Goal: Transaction & Acquisition: Purchase product/service

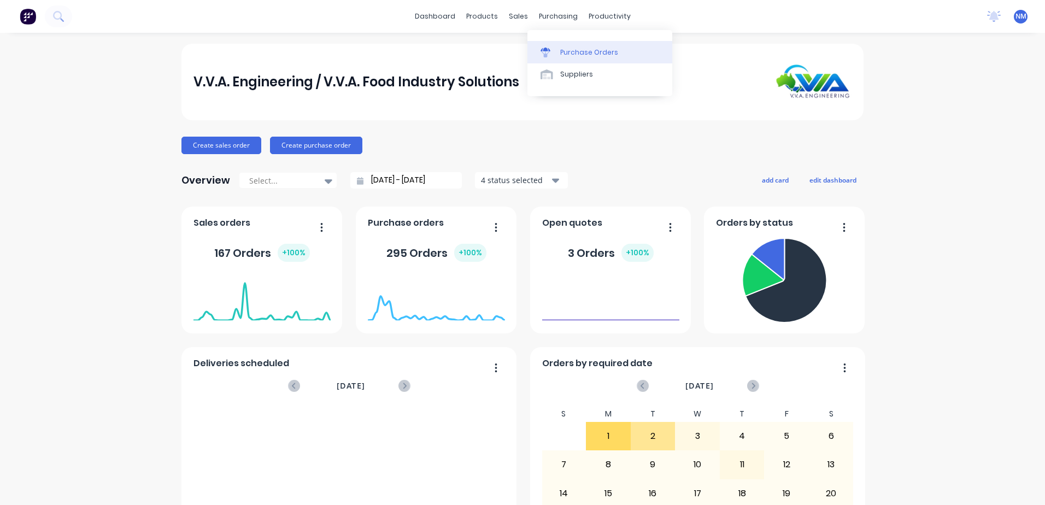
click at [576, 59] on link "Purchase Orders" at bounding box center [599, 52] width 145 height 22
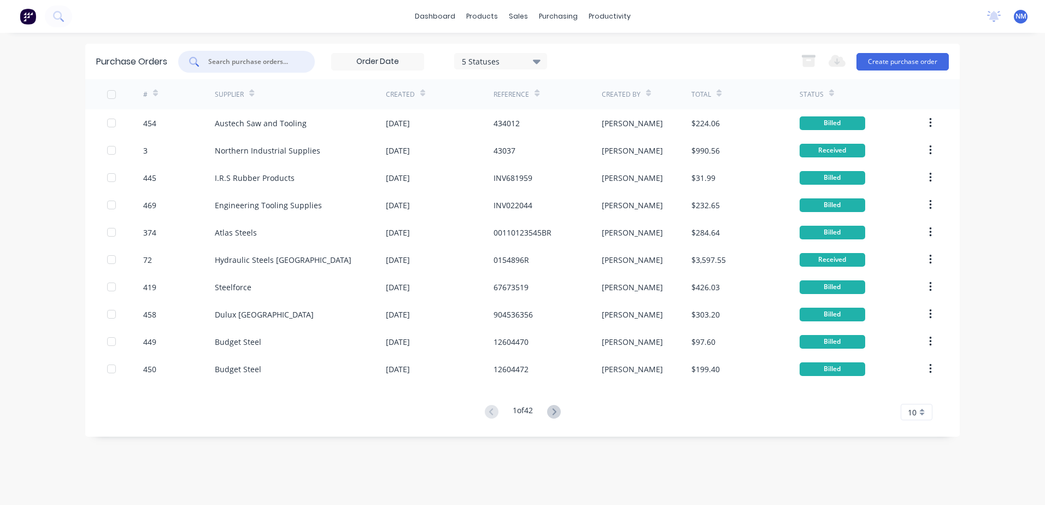
click at [262, 62] on input "text" at bounding box center [252, 61] width 91 height 11
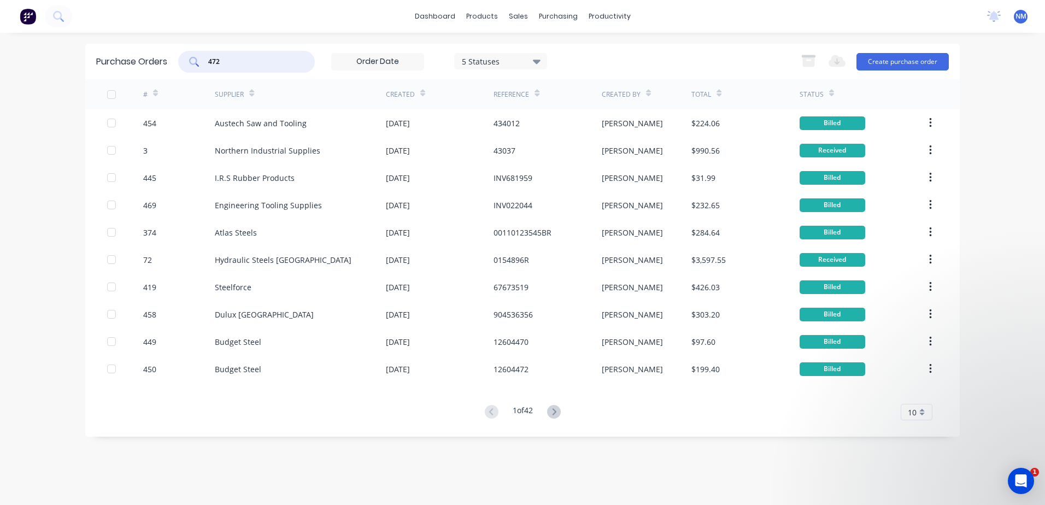
type input "472"
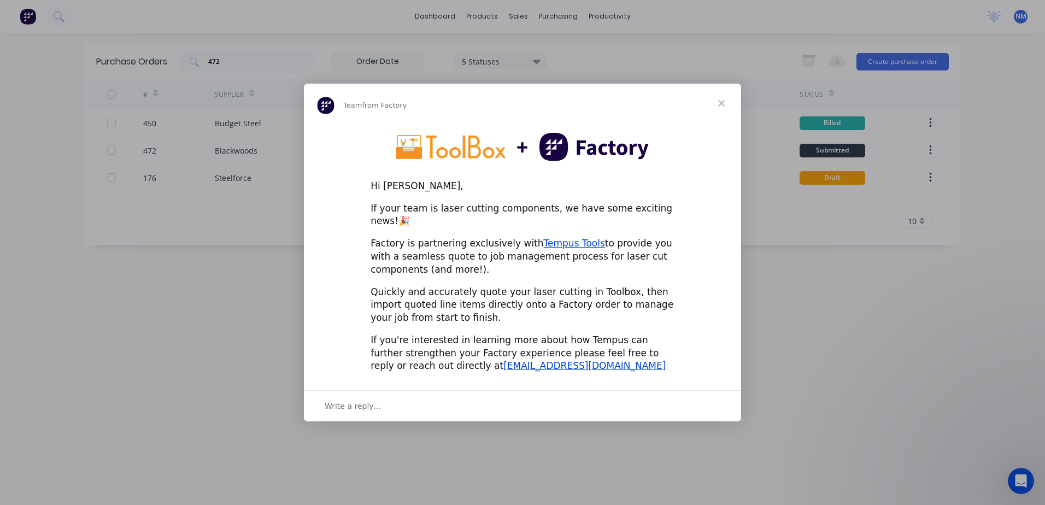
click at [719, 109] on span "Close" at bounding box center [721, 103] width 39 height 39
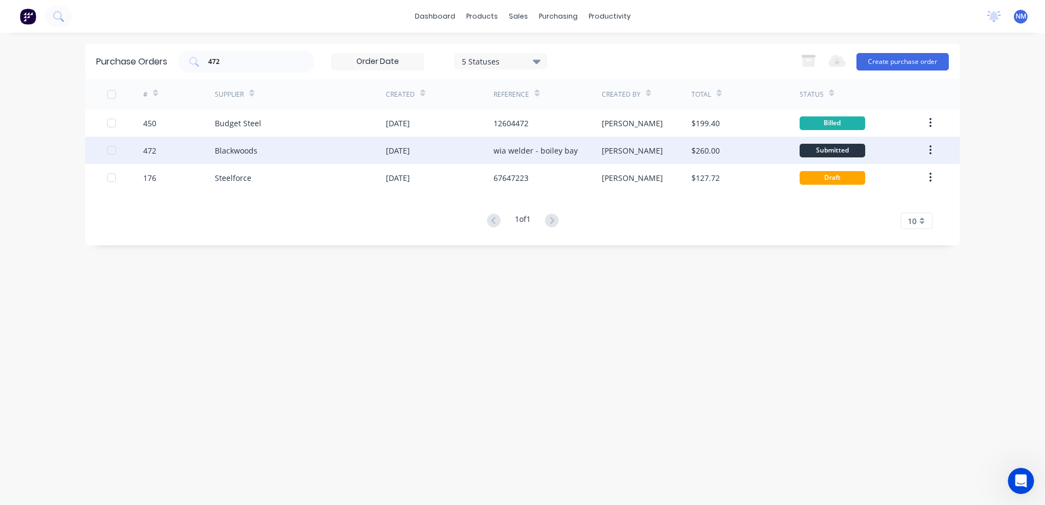
click at [485, 151] on div "[DATE]" at bounding box center [440, 150] width 108 height 27
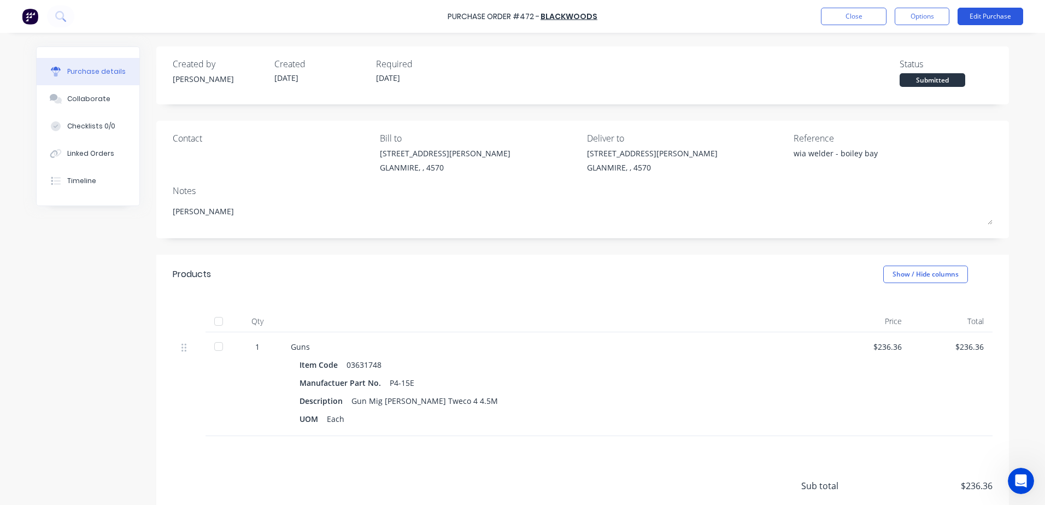
click at [971, 14] on button "Edit Purchase" at bounding box center [990, 16] width 66 height 17
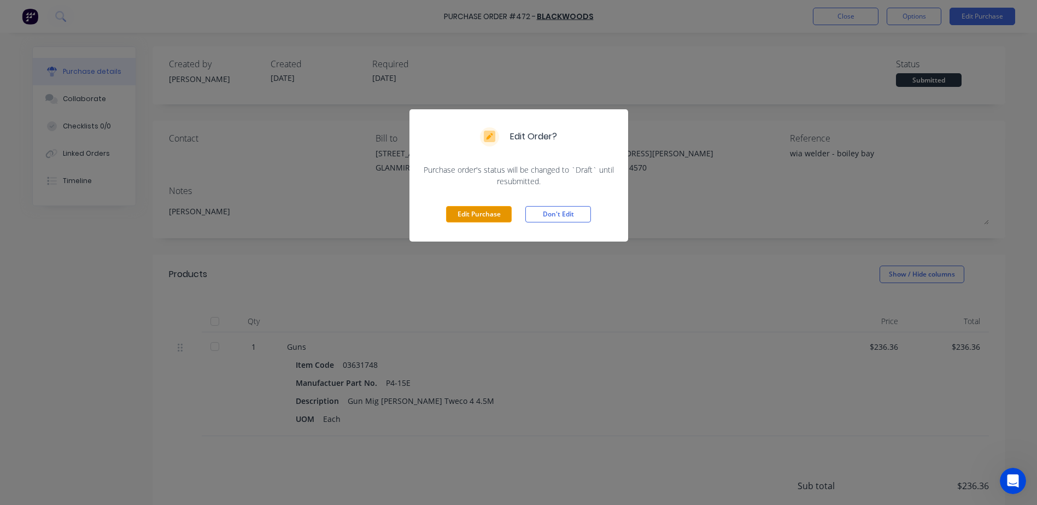
click at [479, 214] on button "Edit Purchase" at bounding box center [479, 214] width 66 height 16
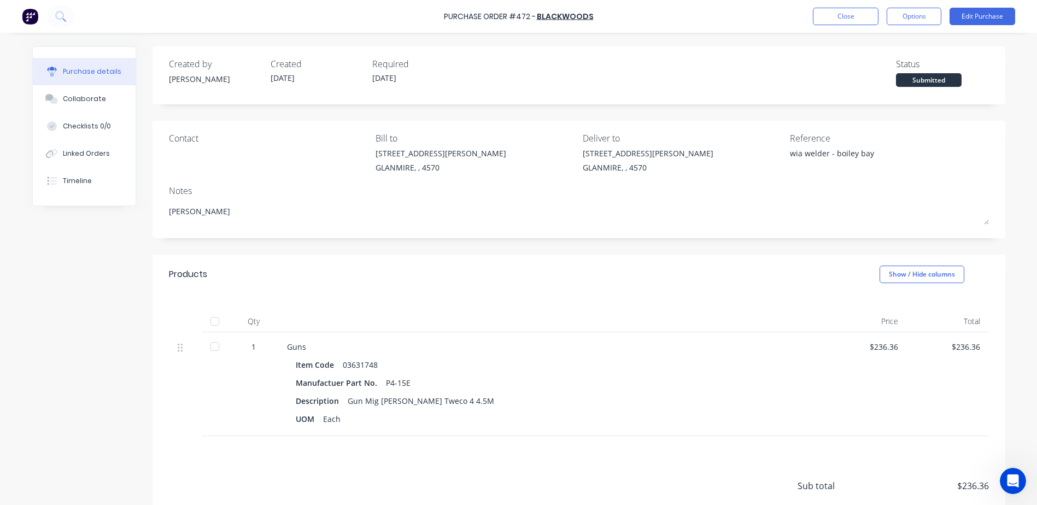
type textarea "x"
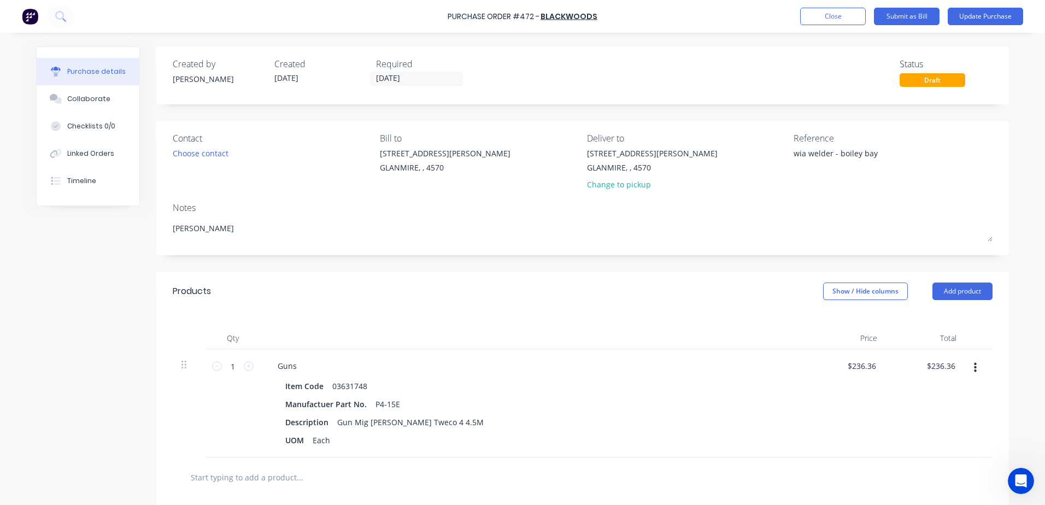
drag, startPoint x: 879, startPoint y: 150, endPoint x: 724, endPoint y: 167, distance: 156.1
click at [724, 167] on div "Contact Choose contact Bill to 9 Dennis Little Drive GLANMIRE, , 4570 Deliver t…" at bounding box center [583, 164] width 820 height 64
type textarea "I"
type textarea "Inv SI1211"
type textarea "x"
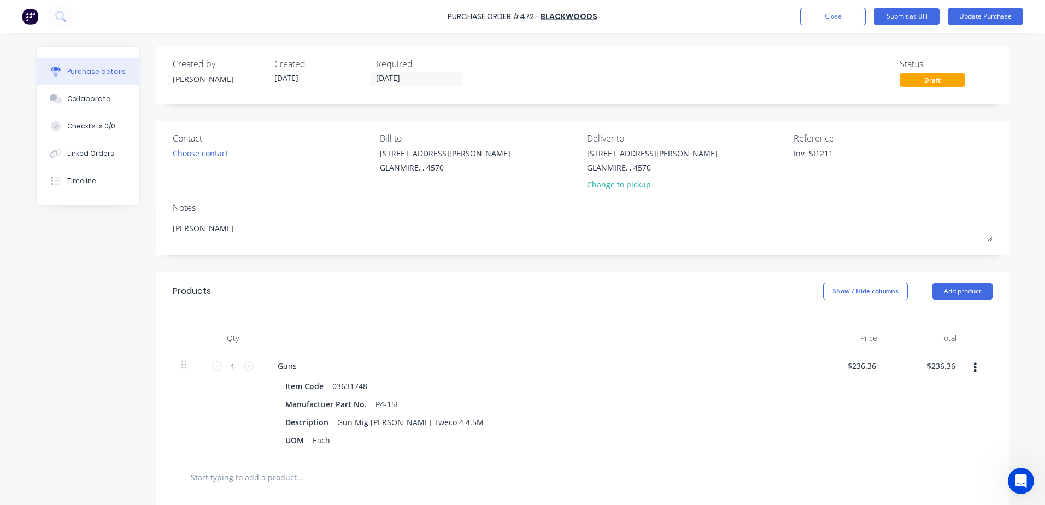
type textarea "Inv SI12113"
type textarea "x"
type textarea "Inv SI121131"
type textarea "x"
type textarea "Inv SI1211317"
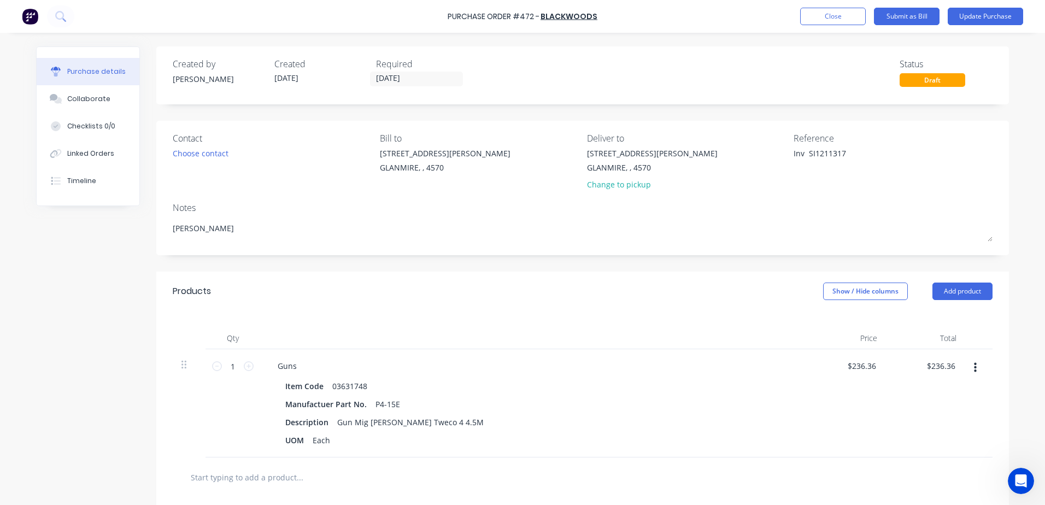
type textarea "x"
type textarea "Inv SI12113174"
type textarea "x"
type textarea "Inv SI12113174"
click at [990, 12] on button "Update Purchase" at bounding box center [984, 16] width 75 height 17
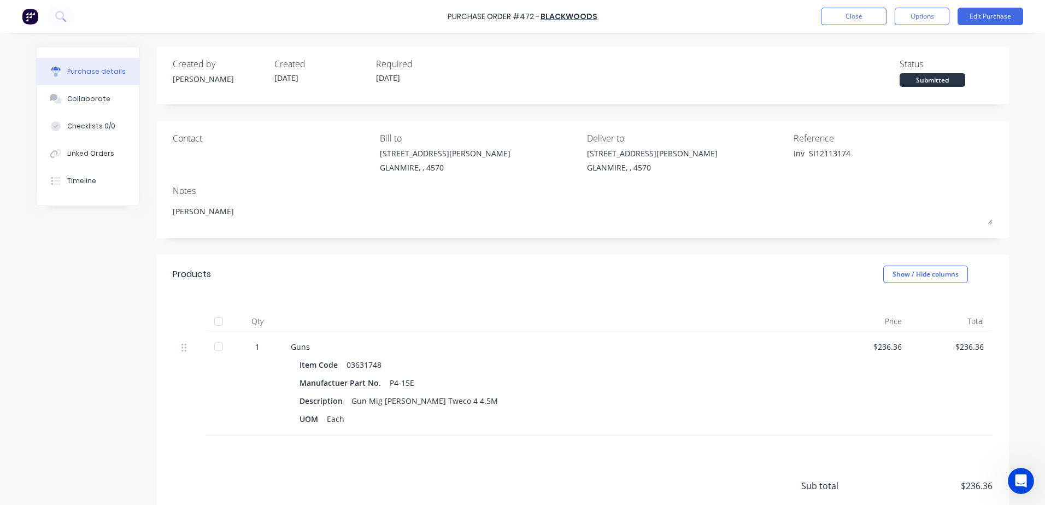
click at [210, 321] on div at bounding box center [219, 321] width 22 height 22
type textarea "x"
click at [838, 17] on button "Close" at bounding box center [854, 16] width 66 height 17
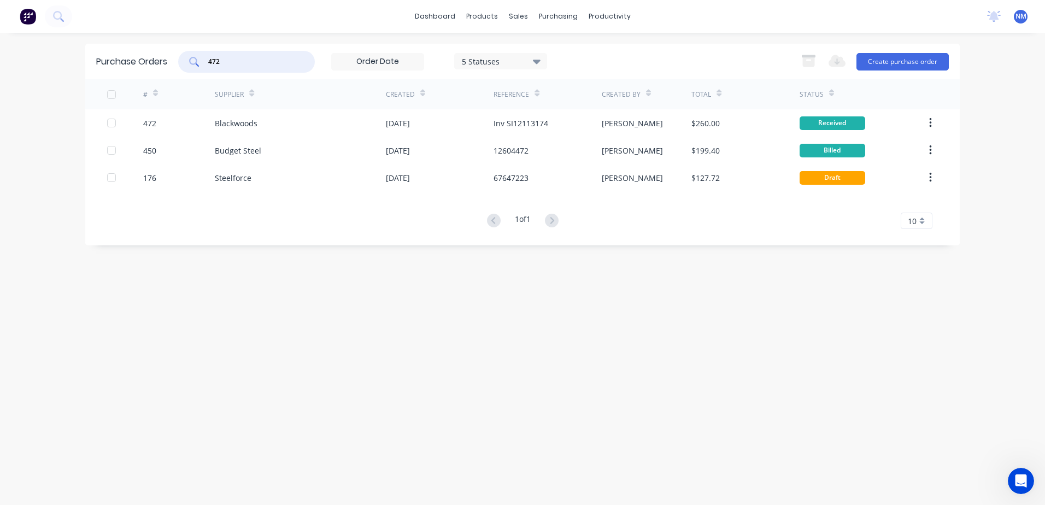
click at [230, 60] on input "472" at bounding box center [252, 61] width 91 height 11
type input "4"
type input "372"
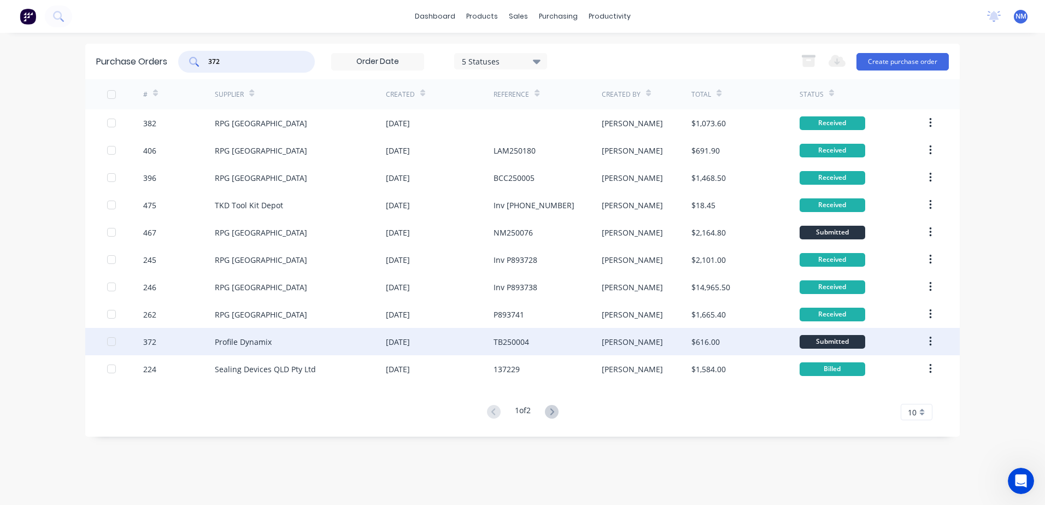
click at [552, 342] on div "TB250004" at bounding box center [547, 341] width 108 height 27
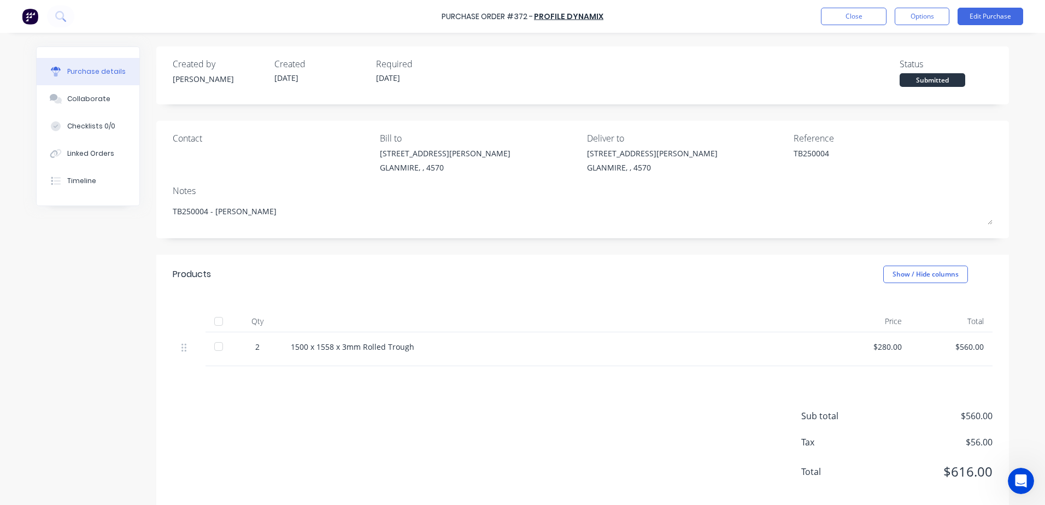
click at [214, 320] on div at bounding box center [219, 321] width 22 height 22
click at [975, 16] on button "Edit Purchase" at bounding box center [990, 16] width 66 height 17
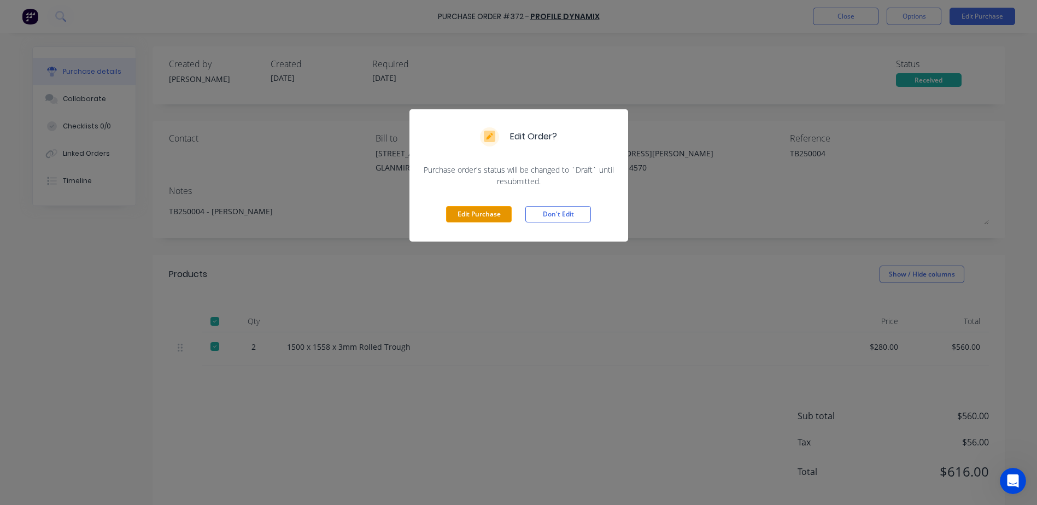
click at [487, 219] on button "Edit Purchase" at bounding box center [479, 214] width 66 height 16
type textarea "x"
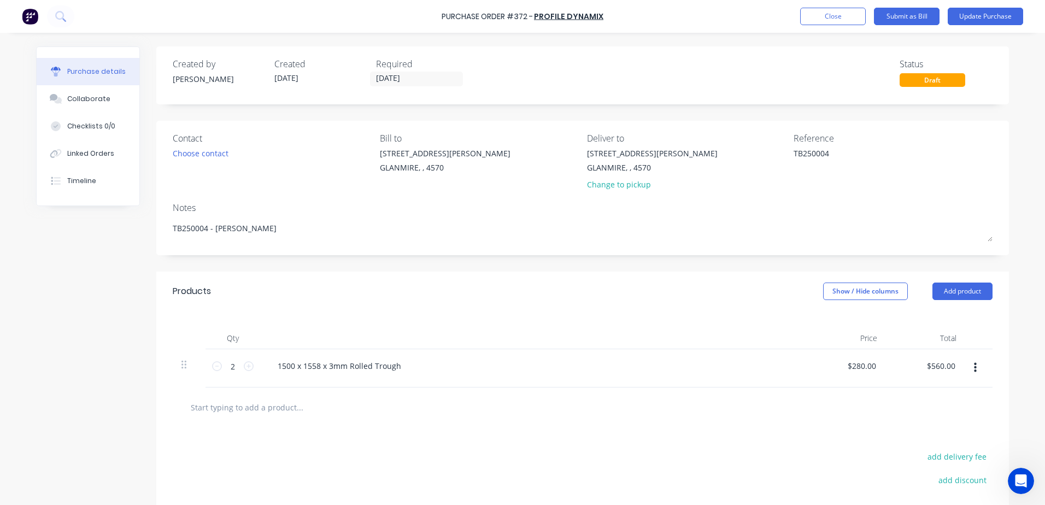
drag, startPoint x: 843, startPoint y: 150, endPoint x: 715, endPoint y: 165, distance: 128.7
click at [715, 165] on div "Contact Choose contact Bill to 9 Dennis Little Drive GLANMIRE, , 4570 Deliver t…" at bounding box center [583, 164] width 820 height 64
type textarea "Inv 00031486"
click at [411, 84] on input "11/08/25" at bounding box center [416, 79] width 92 height 14
type textarea "x"
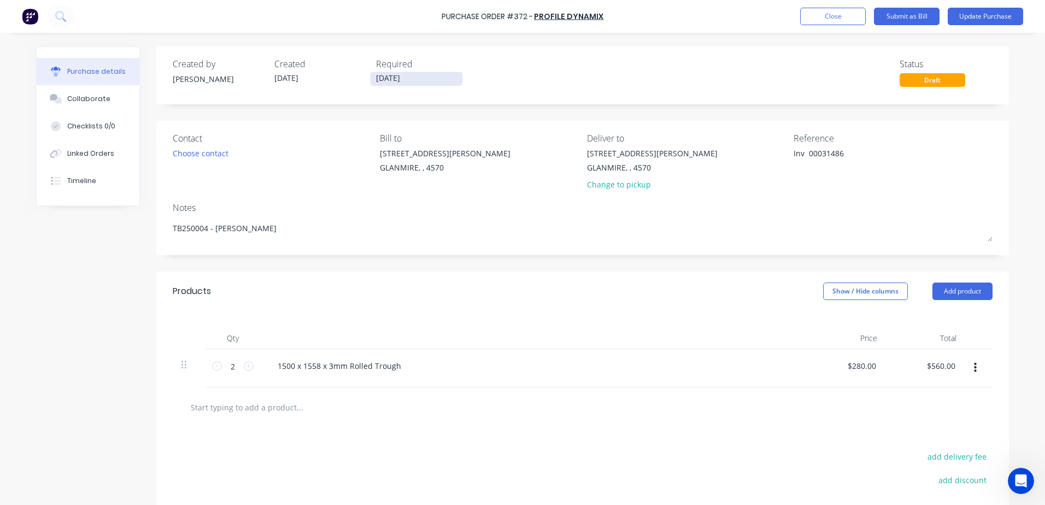
type textarea "Inv 00031486"
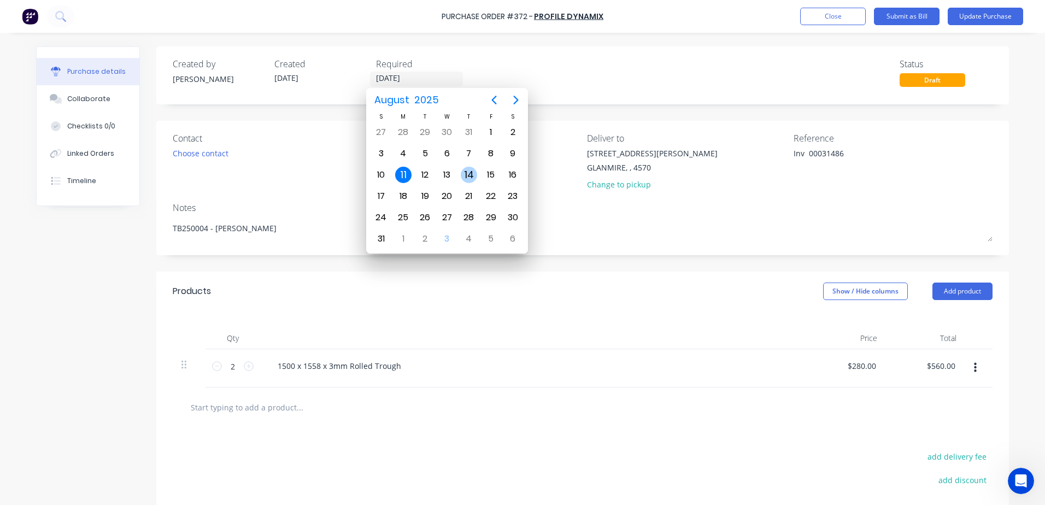
click at [466, 171] on div "14" at bounding box center [469, 175] width 16 height 16
type textarea "x"
type input "14/08/25"
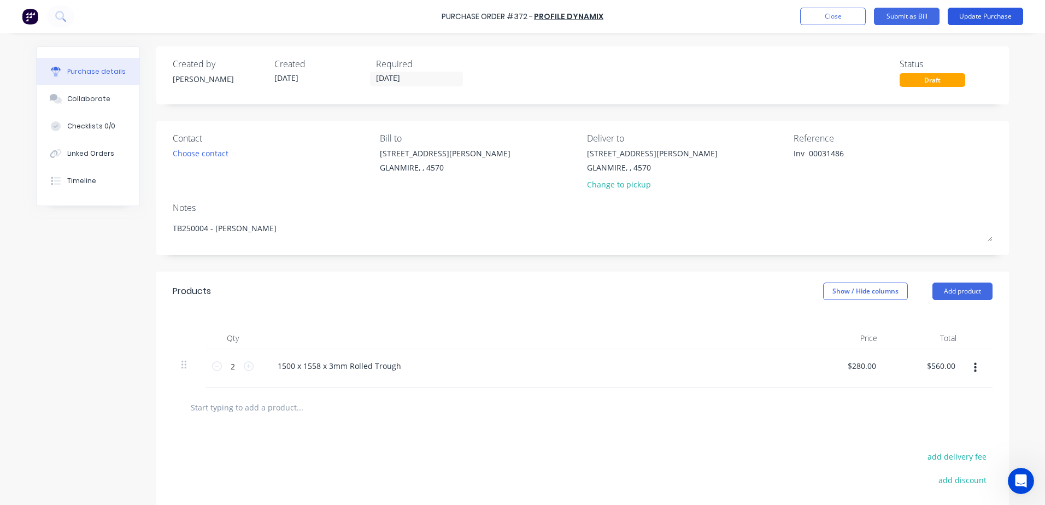
click at [991, 20] on button "Update Purchase" at bounding box center [984, 16] width 75 height 17
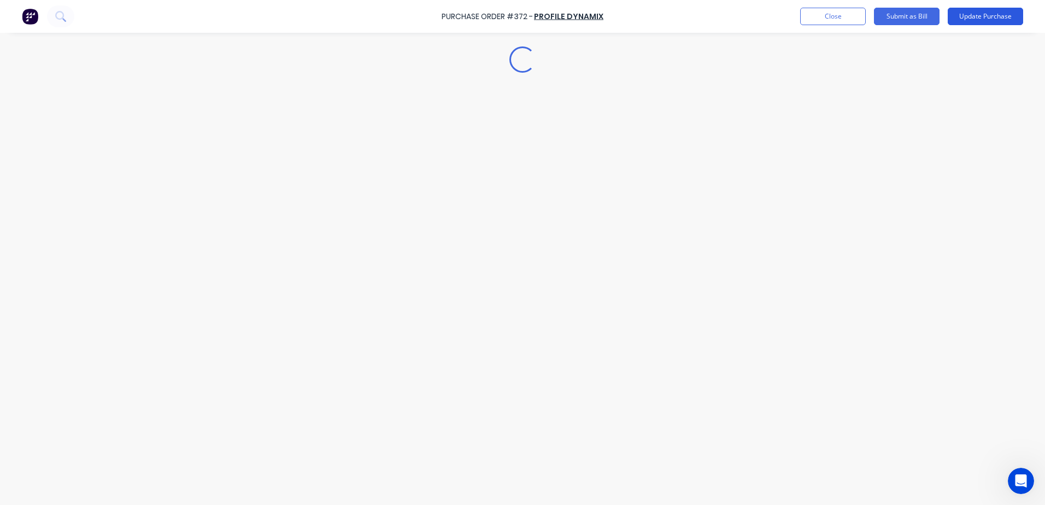
type textarea "x"
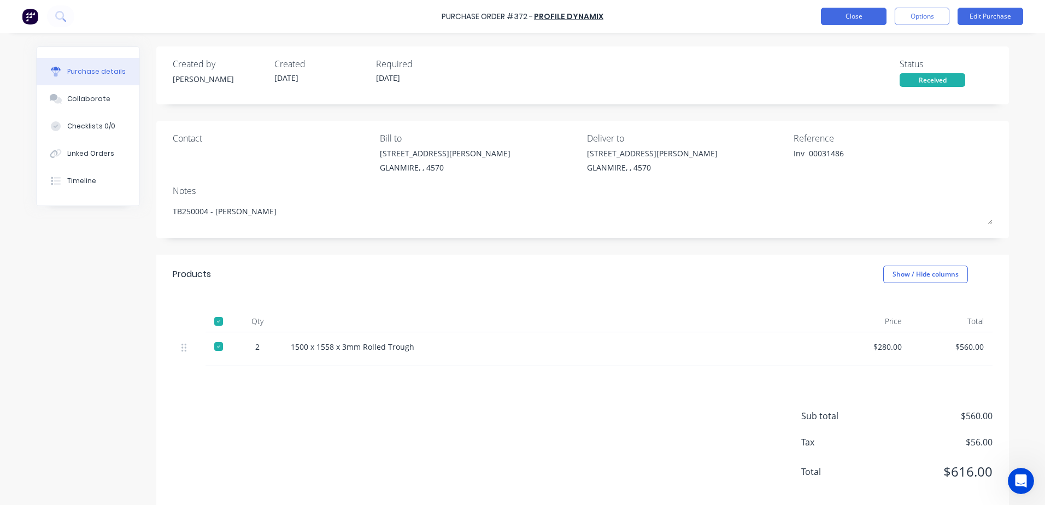
click at [833, 18] on button "Close" at bounding box center [854, 16] width 66 height 17
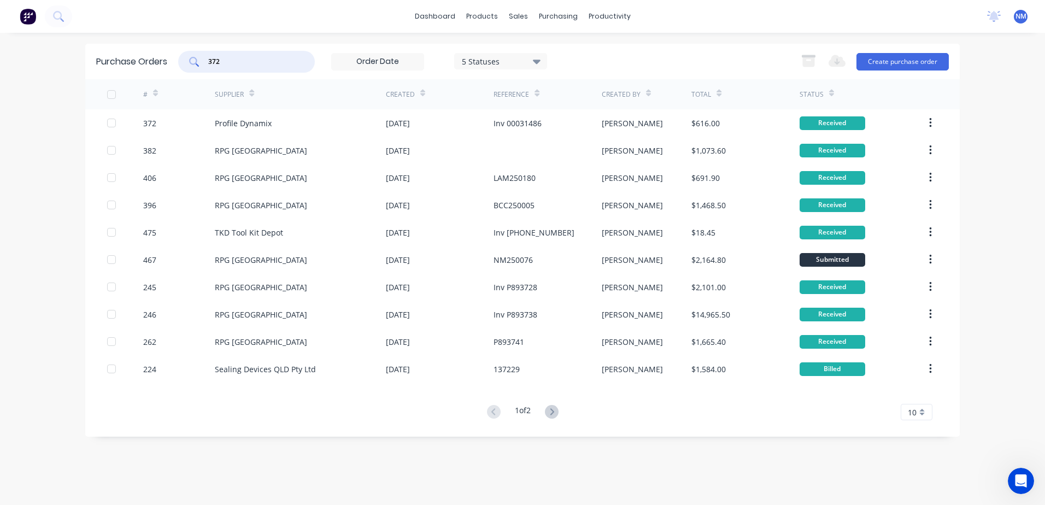
drag, startPoint x: 228, startPoint y: 66, endPoint x: 205, endPoint y: 64, distance: 22.4
click at [205, 64] on div "372" at bounding box center [246, 62] width 137 height 22
type input "/"
type input "82"
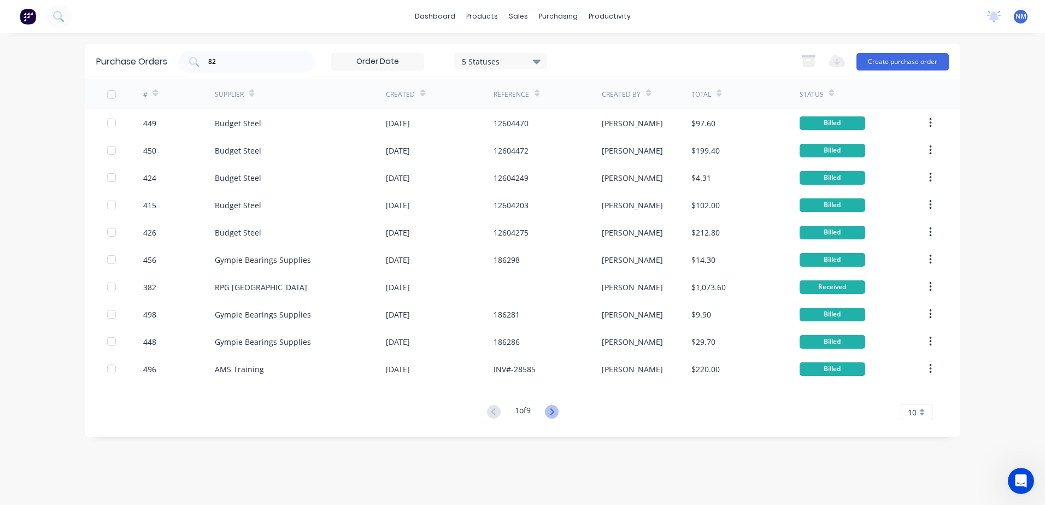
click at [555, 410] on icon at bounding box center [552, 412] width 14 height 14
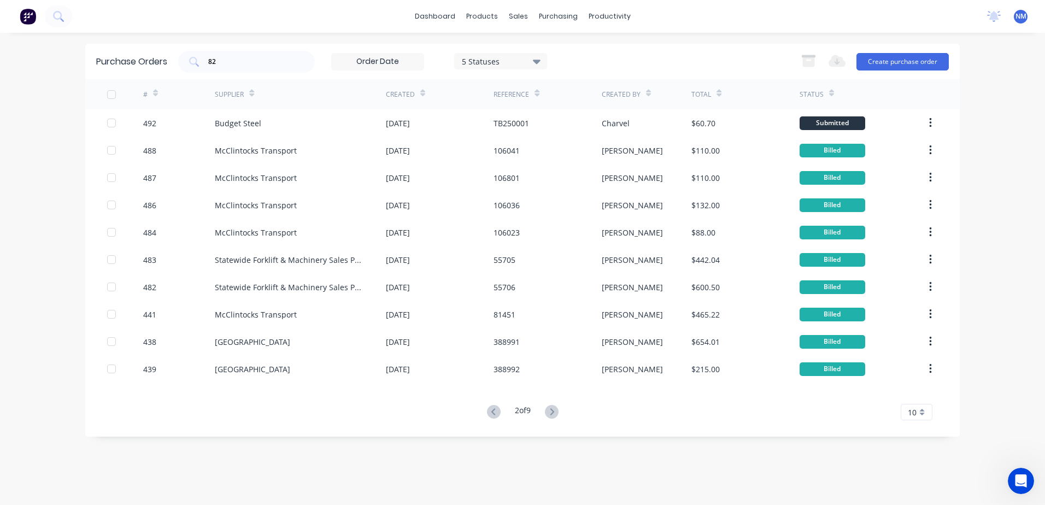
click at [555, 410] on icon at bounding box center [552, 412] width 14 height 14
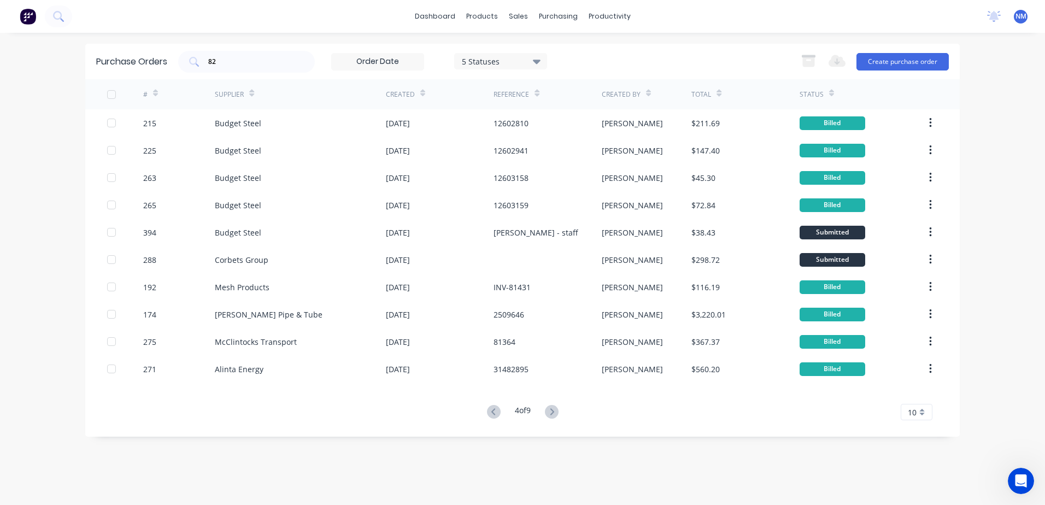
click at [555, 410] on icon at bounding box center [552, 412] width 14 height 14
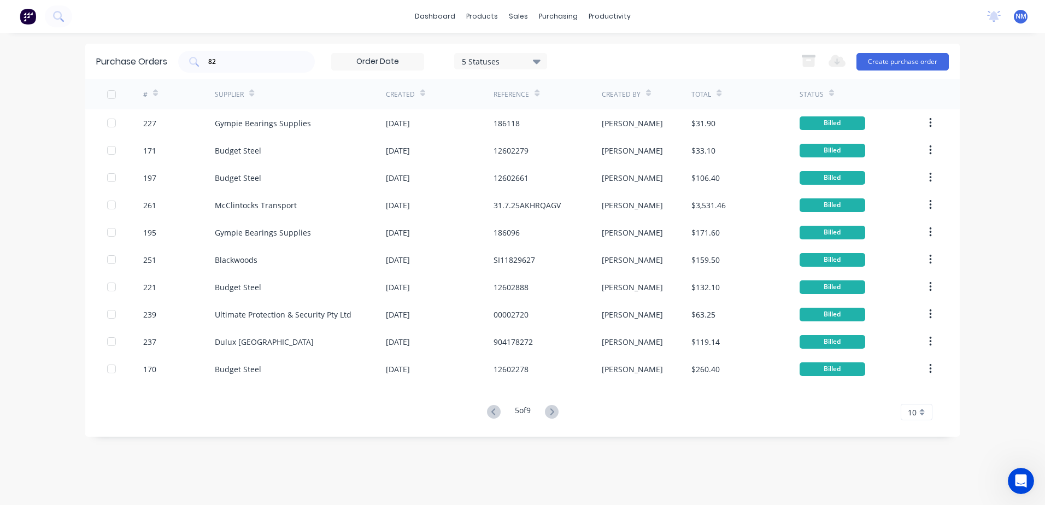
click at [555, 410] on icon at bounding box center [552, 412] width 14 height 14
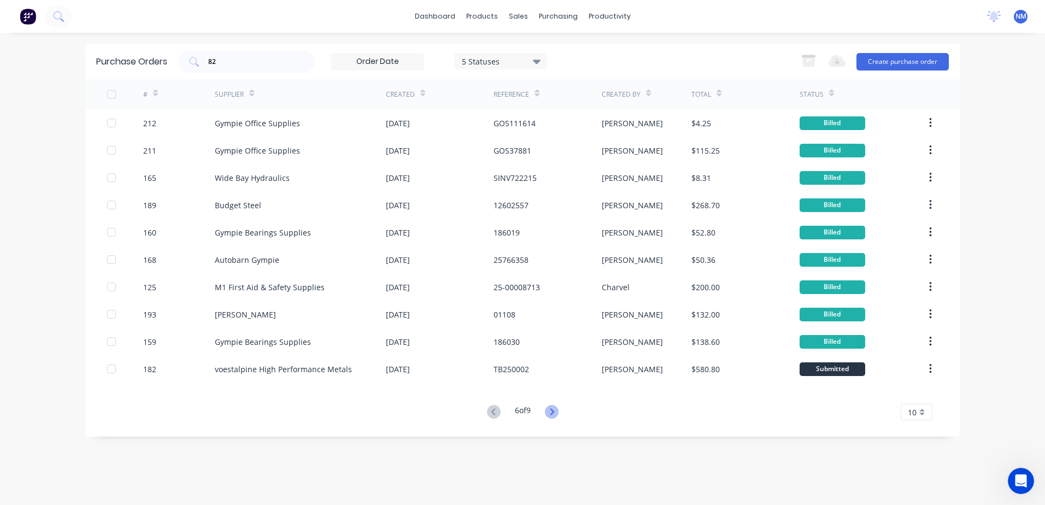
click at [551, 410] on icon at bounding box center [552, 412] width 14 height 14
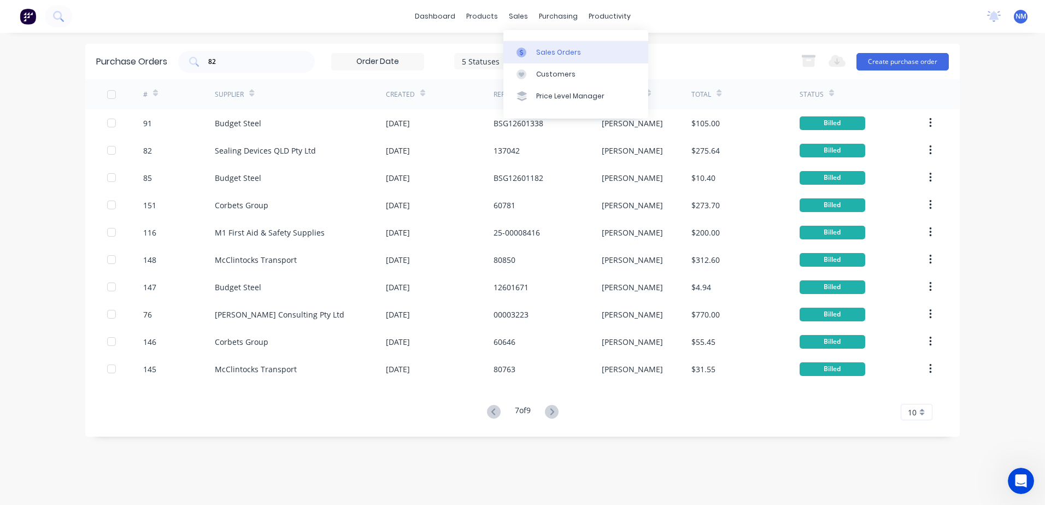
click at [554, 48] on div "Sales Orders" at bounding box center [558, 53] width 45 height 10
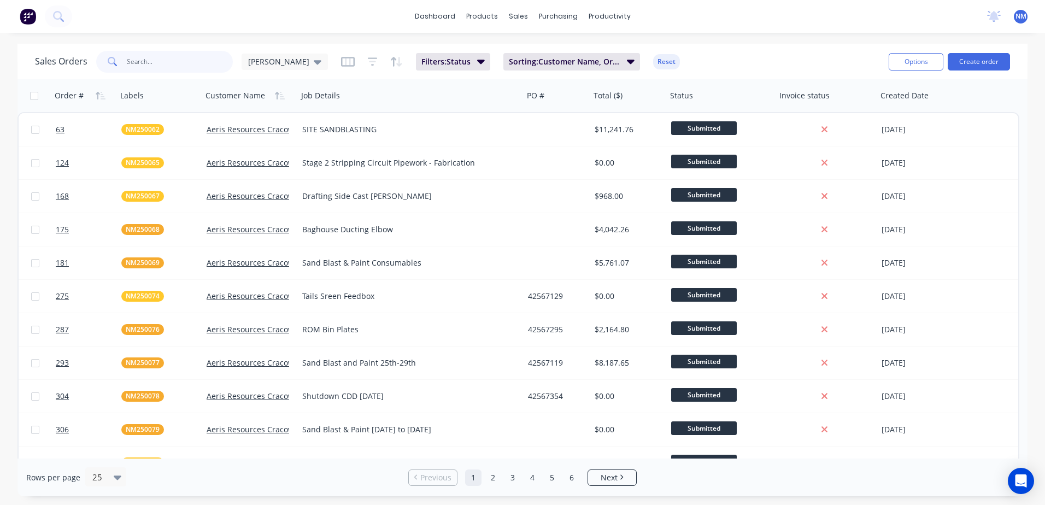
click at [137, 67] on input "text" at bounding box center [180, 62] width 107 height 22
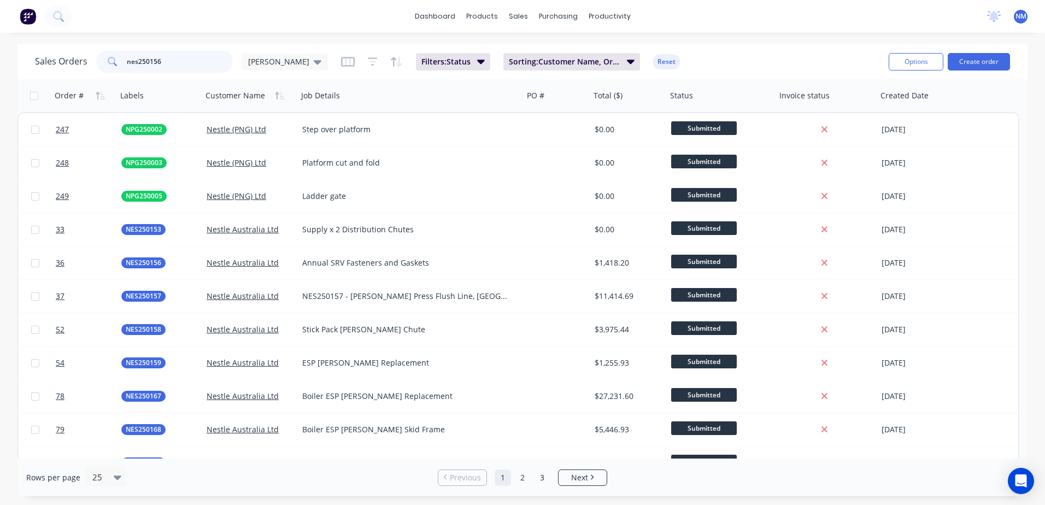
type input "nes250156"
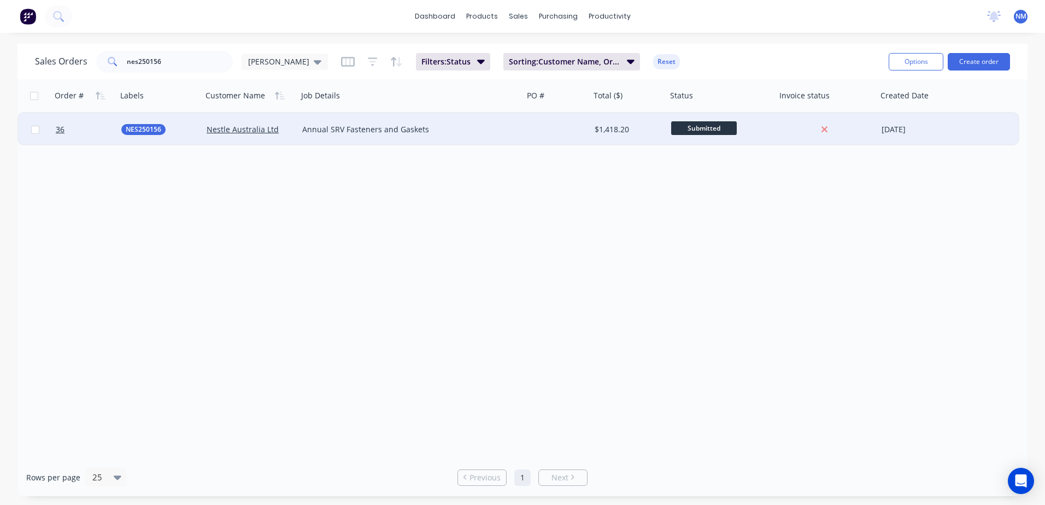
click at [781, 122] on div at bounding box center [826, 129] width 101 height 33
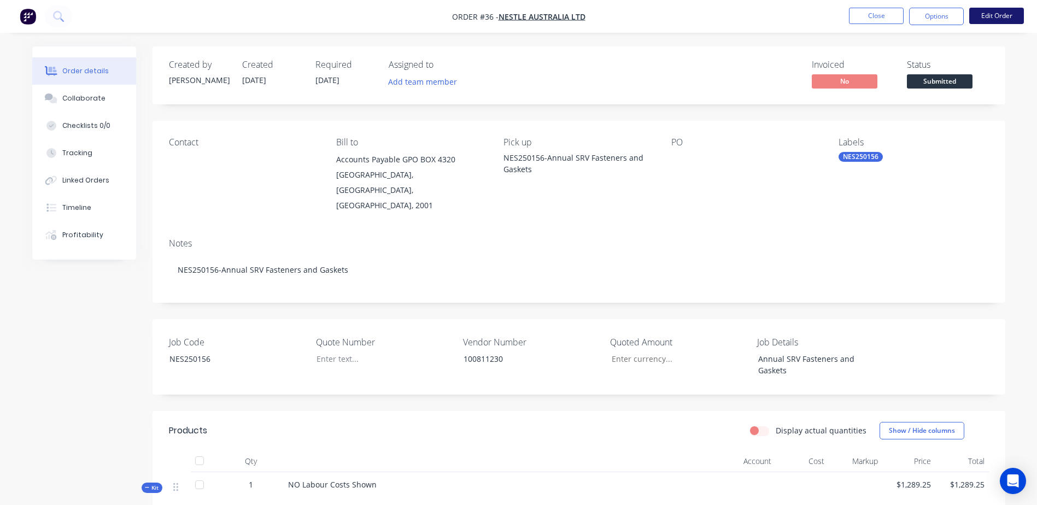
click at [1002, 12] on button "Edit Order" at bounding box center [996, 16] width 55 height 16
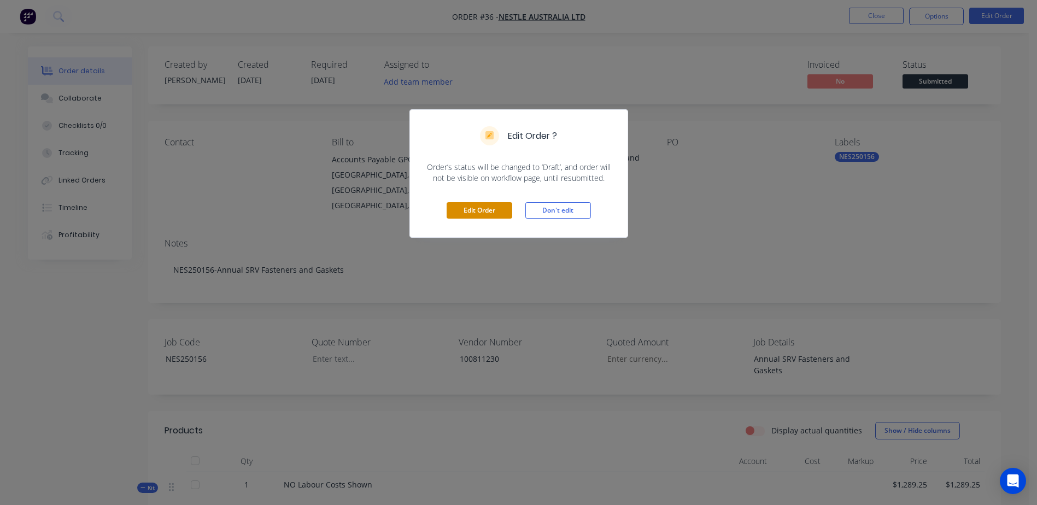
click at [473, 213] on button "Edit Order" at bounding box center [479, 210] width 66 height 16
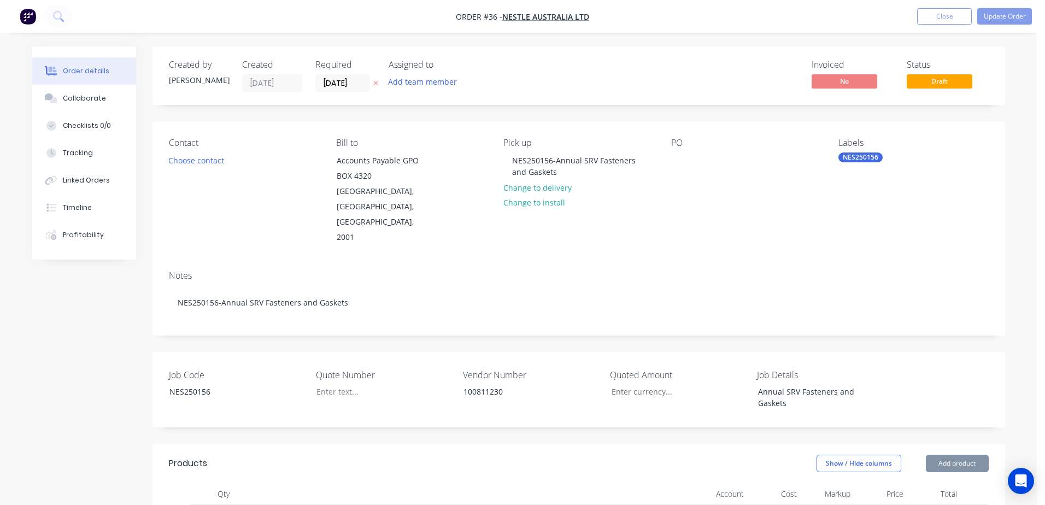
type input "$3.32"
type input "25"
type input "$4.15"
type input "$66.40"
type input "$3.57"
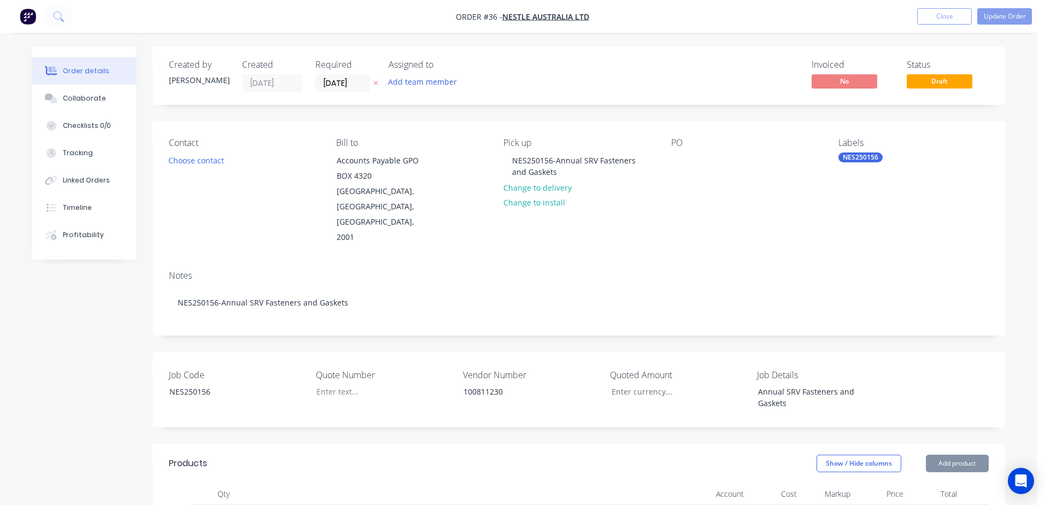
type input "25"
type input "$4.4625"
type input "$35.70"
type input "$2.98"
type input "25"
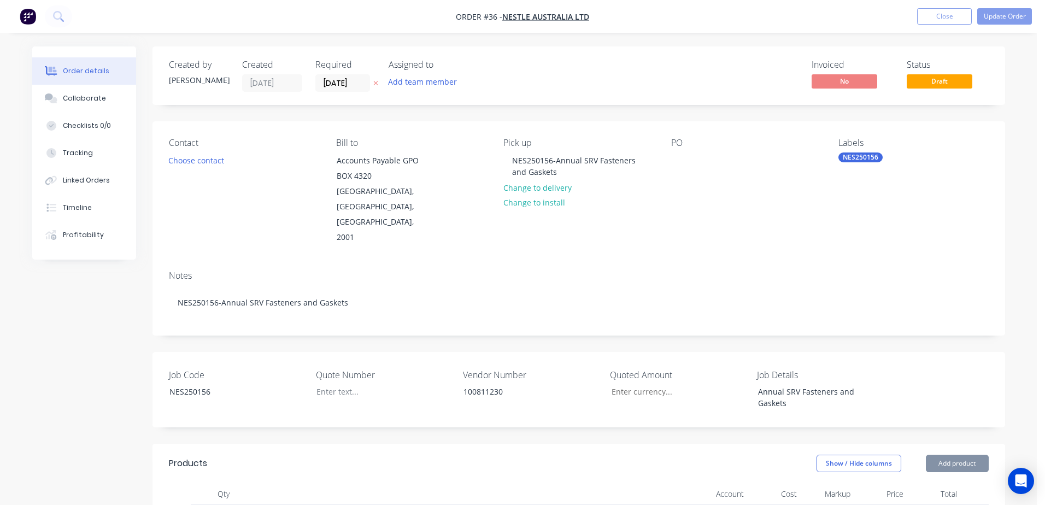
type input "$3.725"
type input "$29.80"
type input "$1.84"
type input "25"
type input "$2.30"
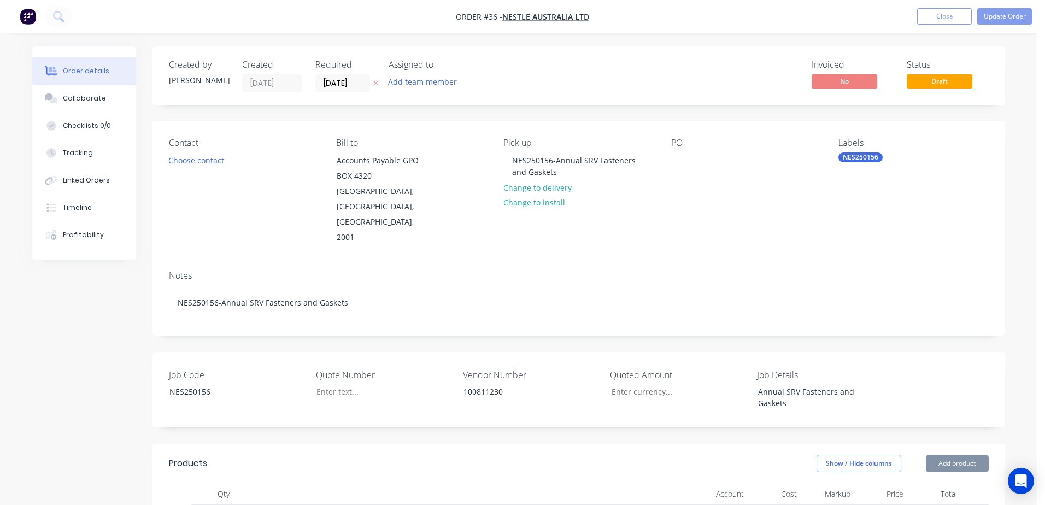
type input "$36.80"
type input "$2.08"
type input "25"
type input "$2.60"
type input "$20.80"
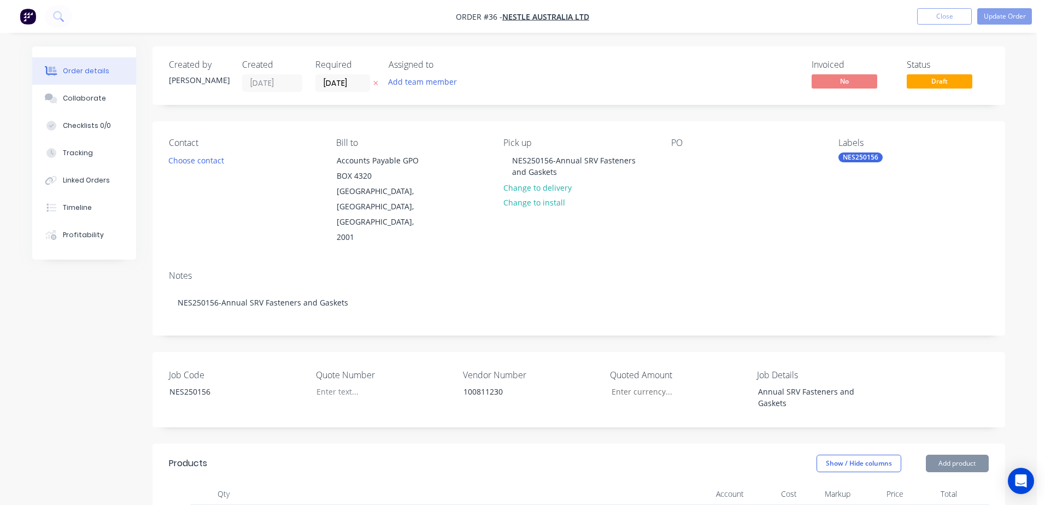
type input "$1.78"
type input "25"
type input "$2.225"
type input "$8.90"
type input "$6.10"
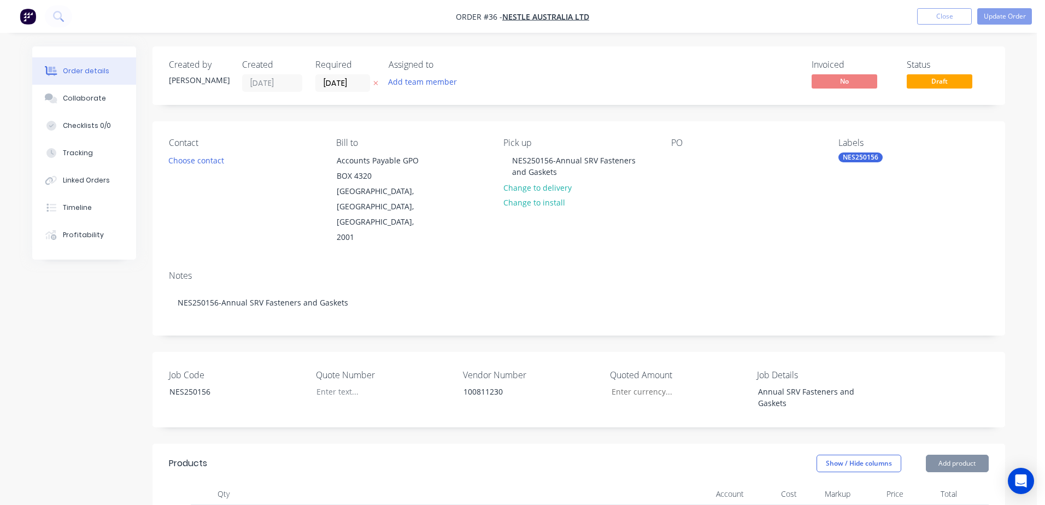
type input "25"
type input "$7.625"
type input "$15.25"
type input "$7.99"
type input "25"
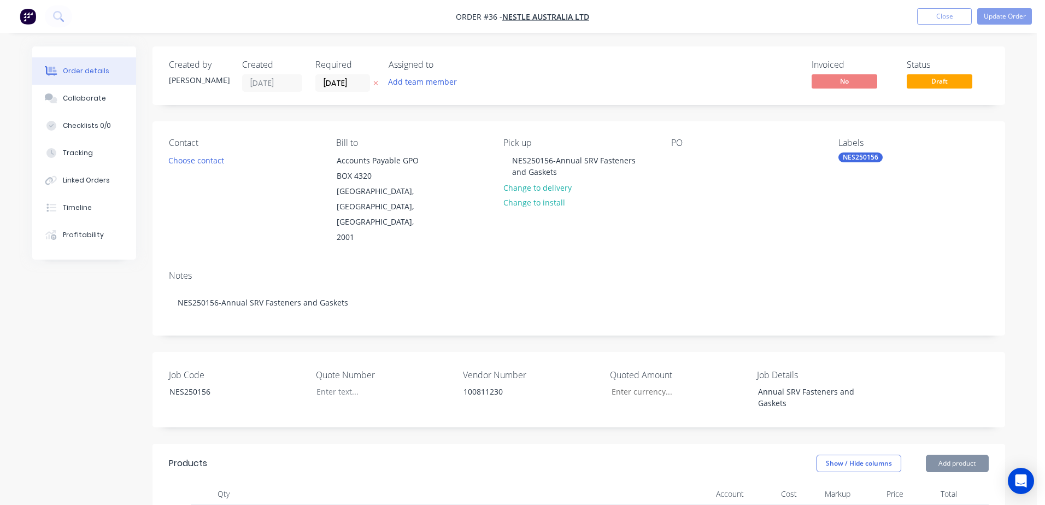
type input "$9.9875"
type input "$9.99"
type input "$8.50"
type input "25"
type input "$10.625"
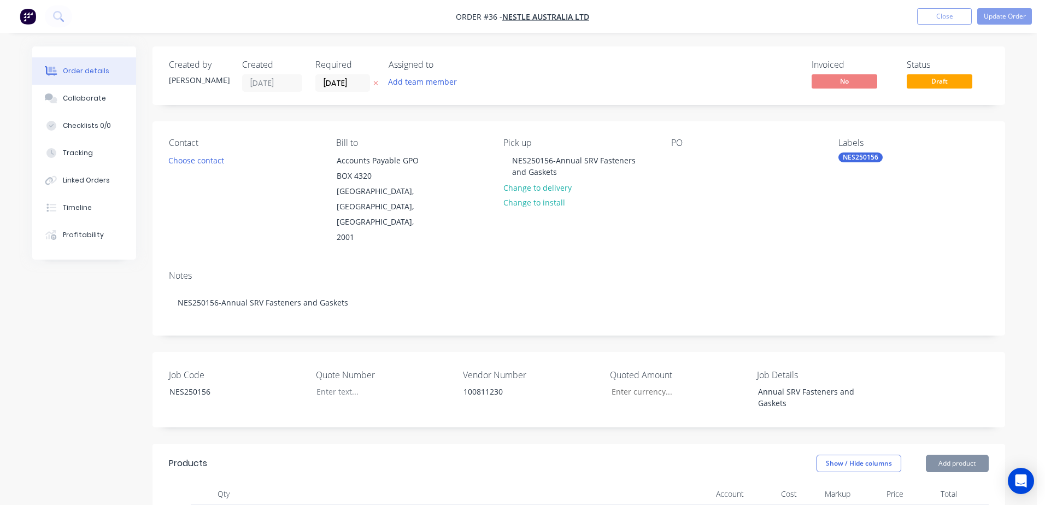
type input "$10.63"
type input "$20.00"
type input "25"
type input "$25.00"
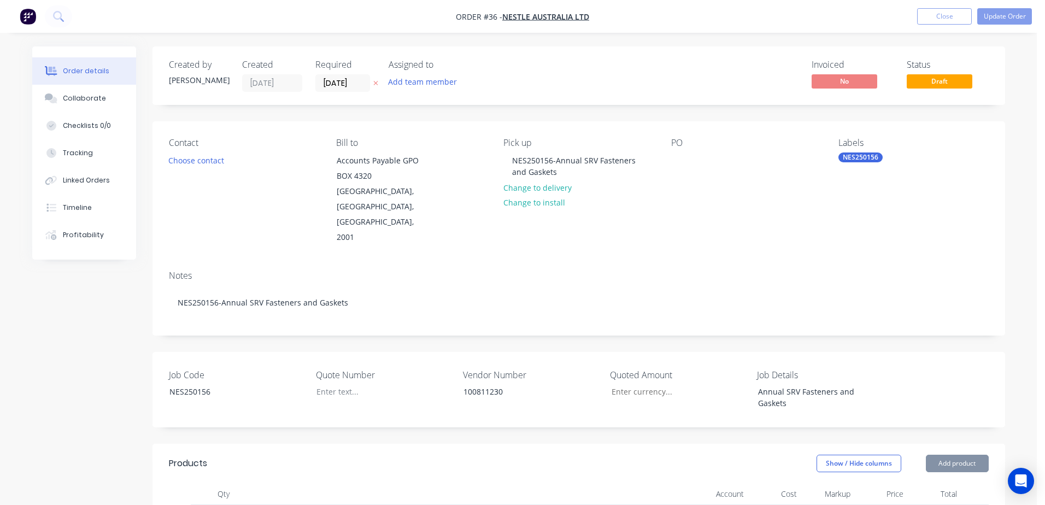
type input "$9.73"
type input "25"
type input "$12.1625"
type input "$24.33"
type input "$12.60"
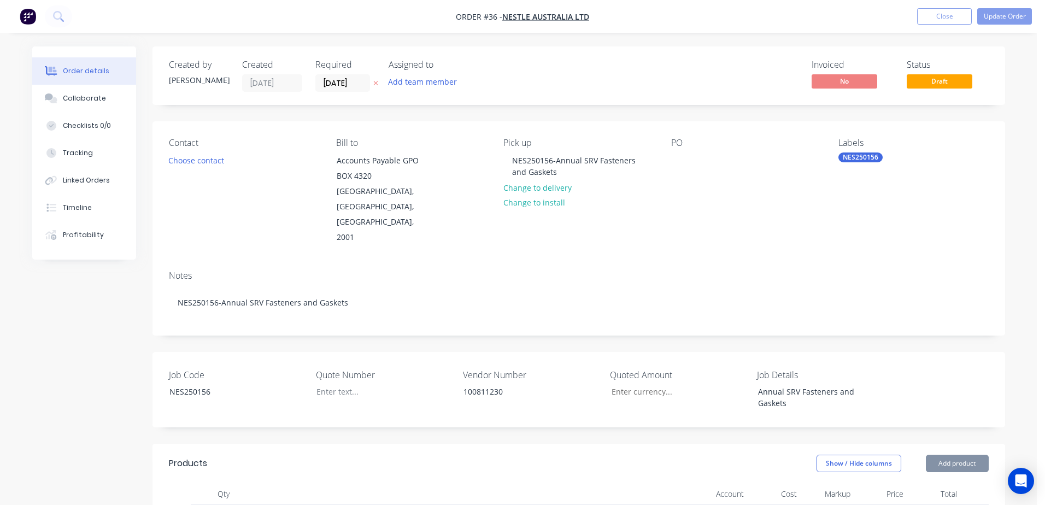
type input "25"
type input "$15.75"
type input "$31.50"
type input "$10.45"
type input "25"
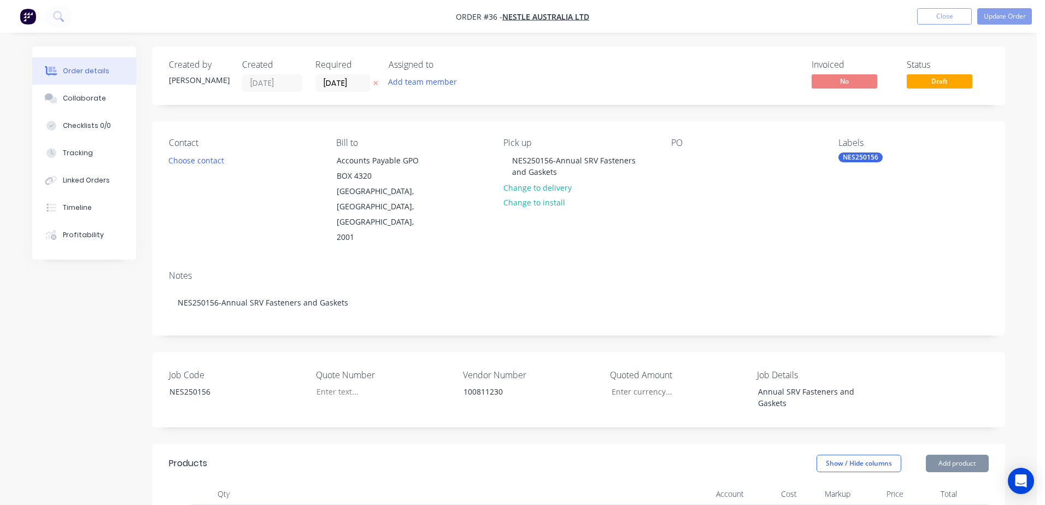
type input "$13.0625"
type input "$13.06"
type input "$18.25"
type input "25"
type input "$22.8125"
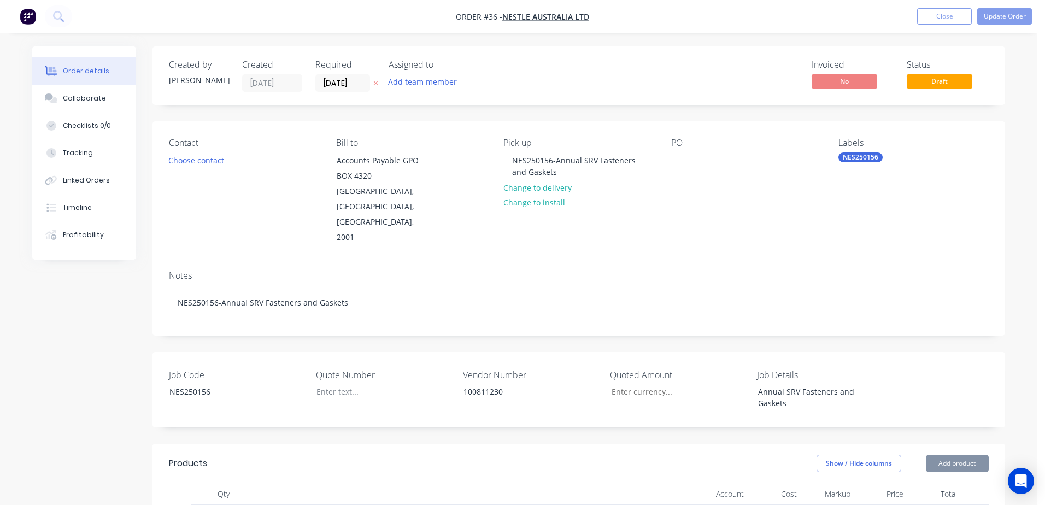
type input "$22.81"
type input "$6.40"
type input "25"
type input "$8.00"
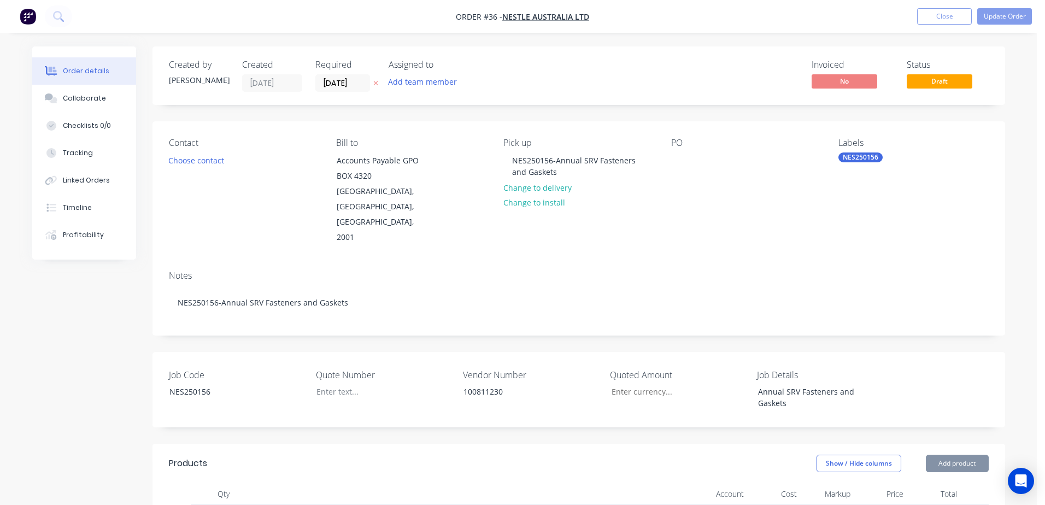
type input "$9.21"
type input "25"
type input "$11.5125"
type input "$11.51"
type input "$6.85"
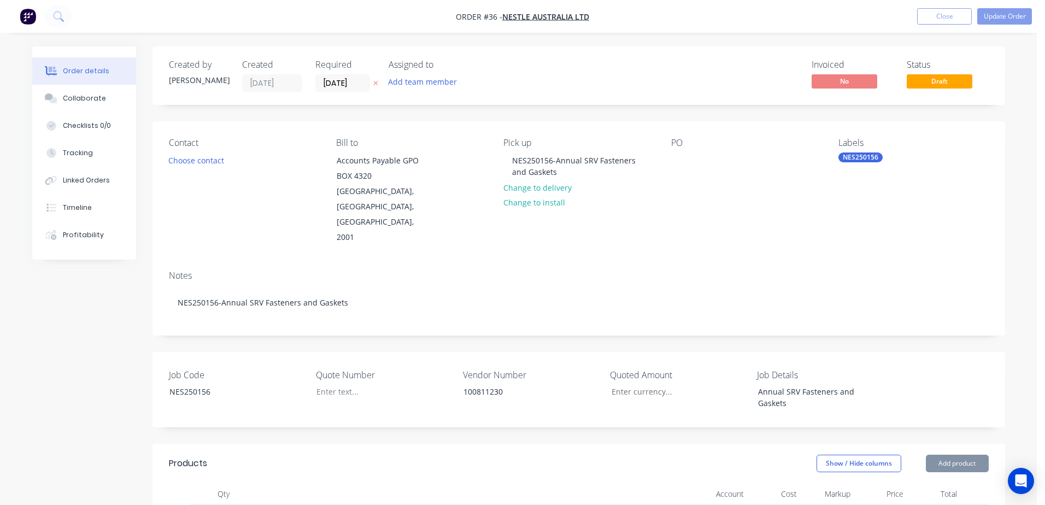
type input "25"
type input "$8.5625"
type input "$8.56"
type input "$14.85"
type input "25"
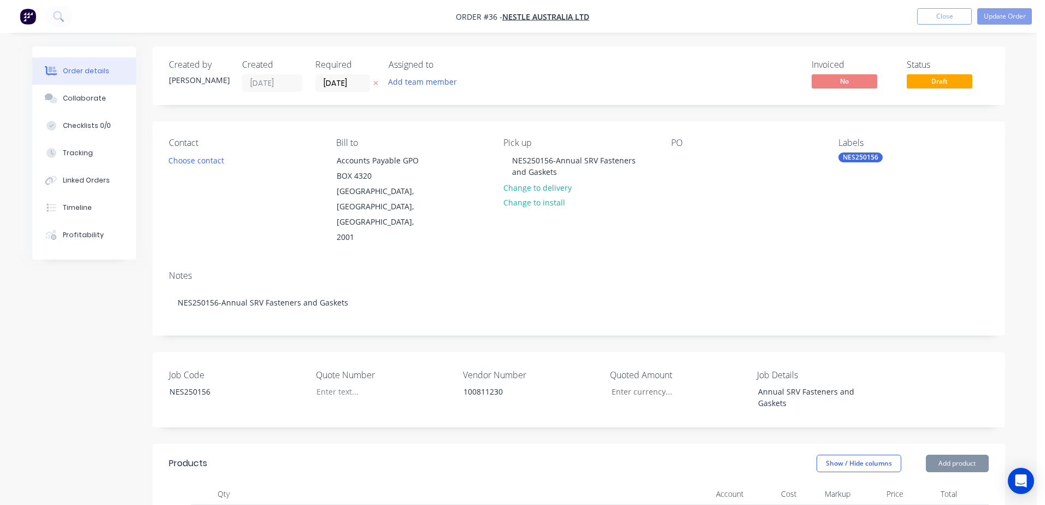
type input "$18.5625"
type input "$18.56"
type input "$12.61"
type input "25"
type input "$15.7625"
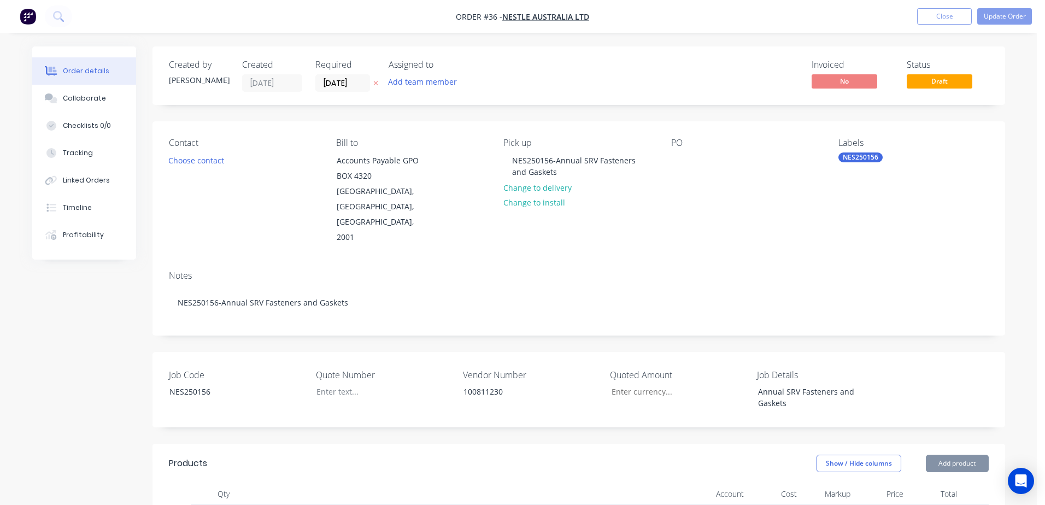
type input "$15.76"
type input "$21.20"
type input "25"
type input "$26.50"
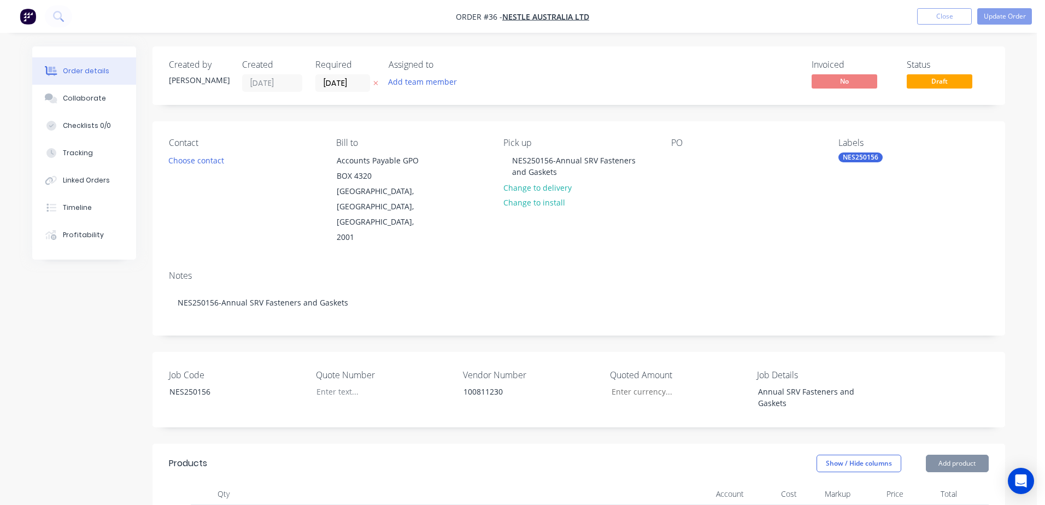
type input "$18.45"
type input "25"
type input "$23.0625"
type input "$23.06"
type input "$11.16"
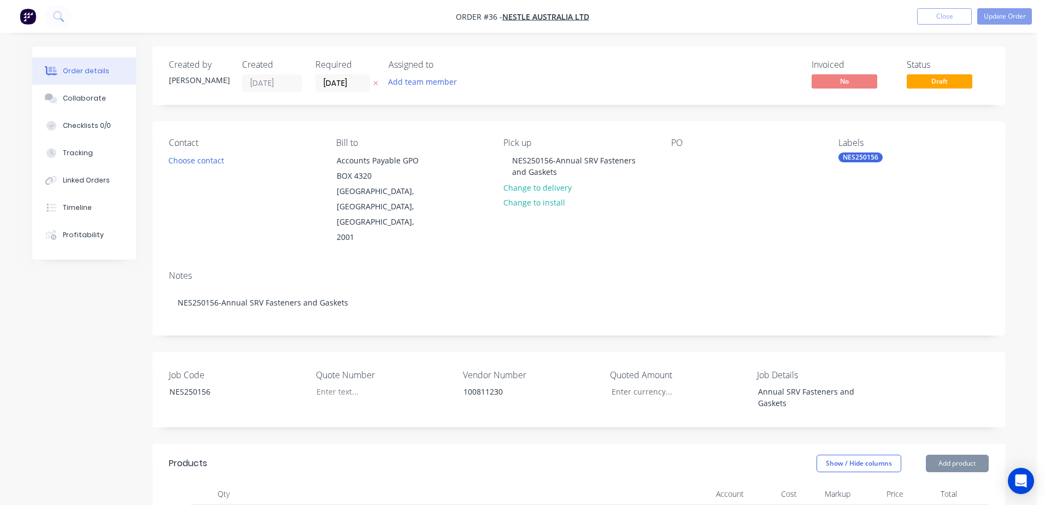
type input "25"
type input "$13.95"
type input "$14.86"
type input "25"
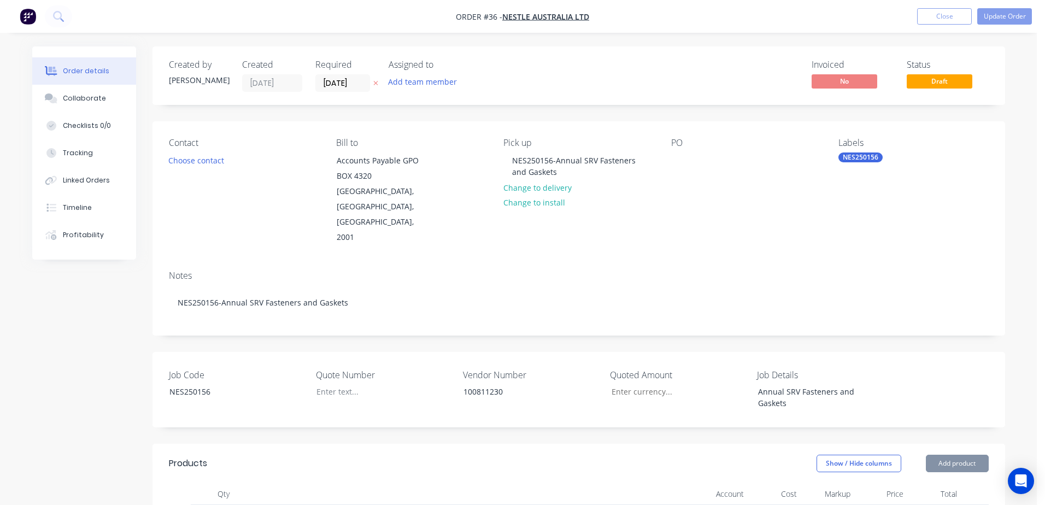
type input "$18.575"
type input "$18.58"
type input "$6.60"
type input "25"
type input "$8.25"
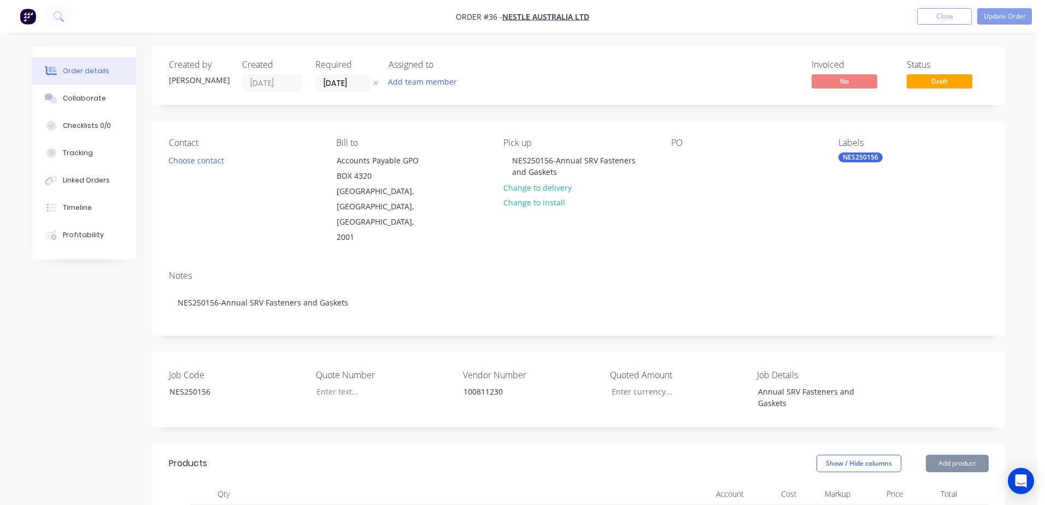
type input "$33.00"
type input "$8.80"
type input "25"
type input "$11.00"
type input "$44.00"
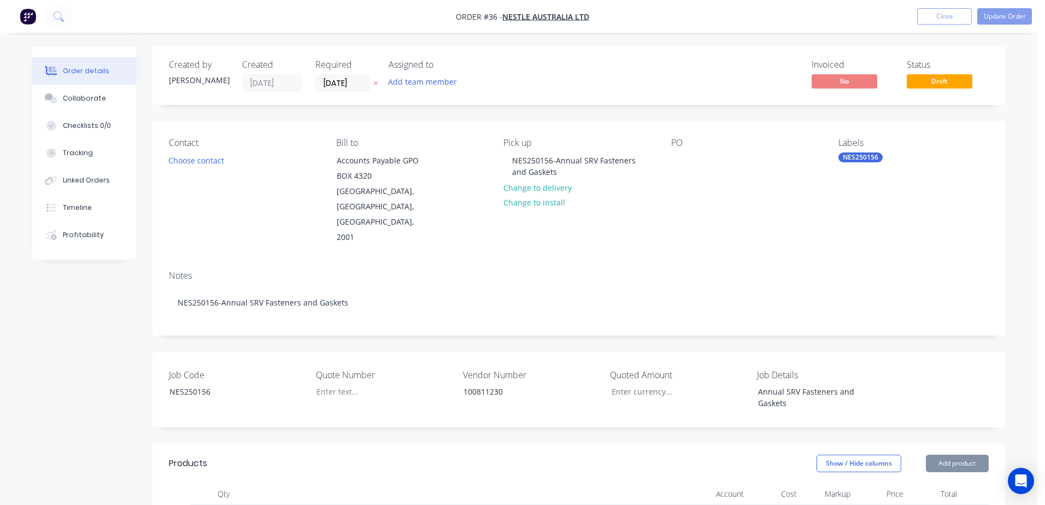
type input "$102.40"
type input "$409.60"
type input "$102.40"
type input "$307.20"
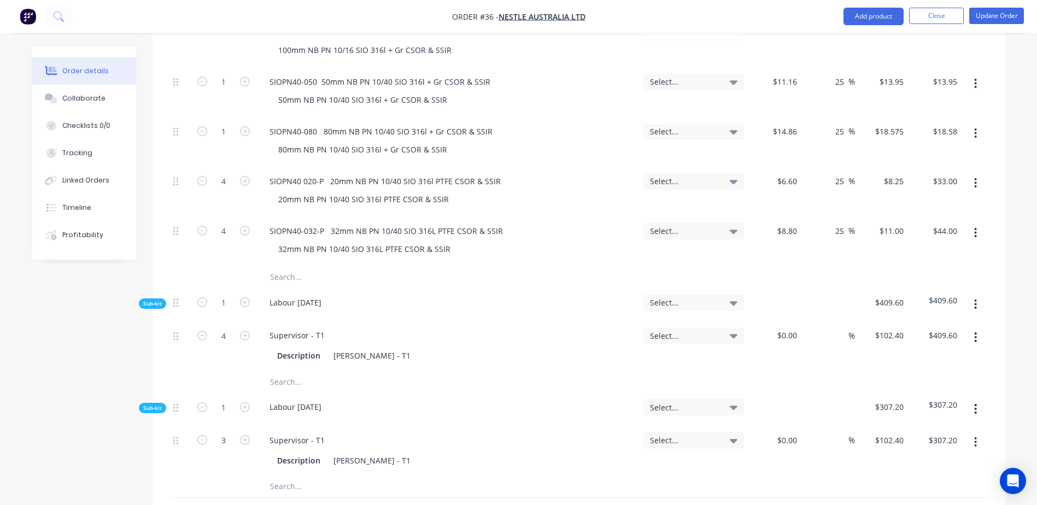
scroll to position [1530, 0]
click at [296, 266] on input "text" at bounding box center [378, 277] width 219 height 22
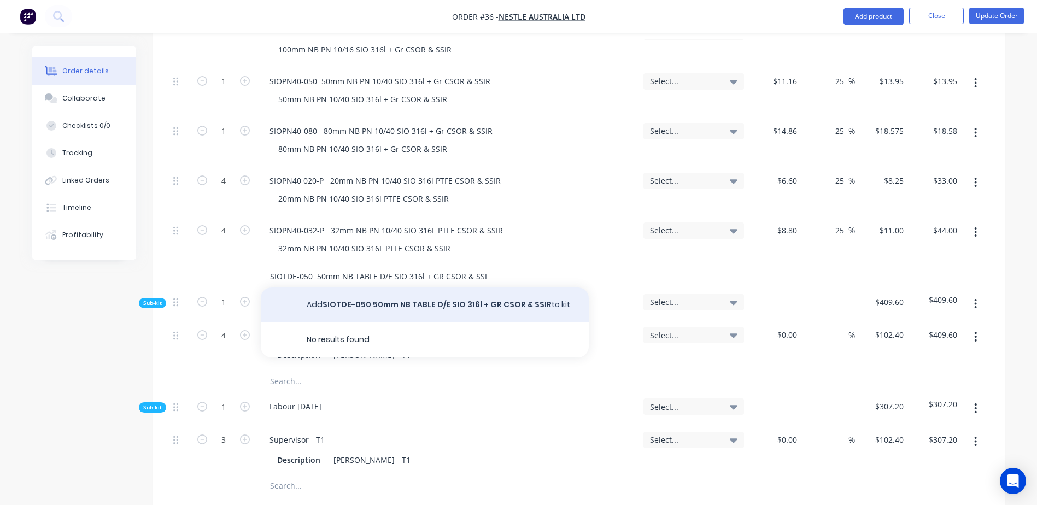
type input "SIOTDE-050 50mm NB TABLE D/E SIO 316l + GR CSOR & SSIR"
click at [387, 287] on button "Add SIOTDE-050 50mm NB TABLE D/E SIO 316l + GR CSOR & SSIR to kit" at bounding box center [425, 304] width 328 height 35
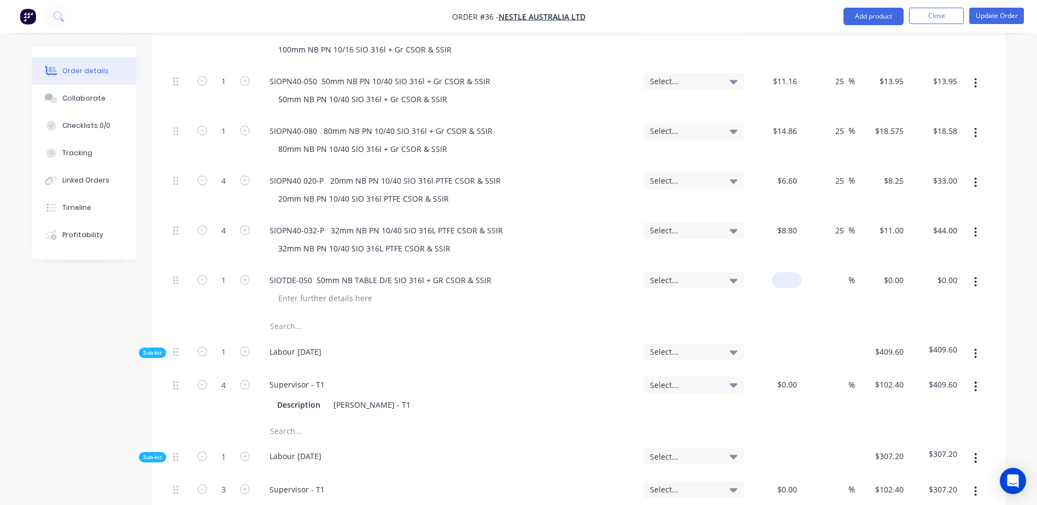
click at [783, 266] on div "$0.00" at bounding box center [775, 291] width 54 height 50
type input "$6.40"
click at [1000, 16] on button "Update Order" at bounding box center [996, 16] width 55 height 16
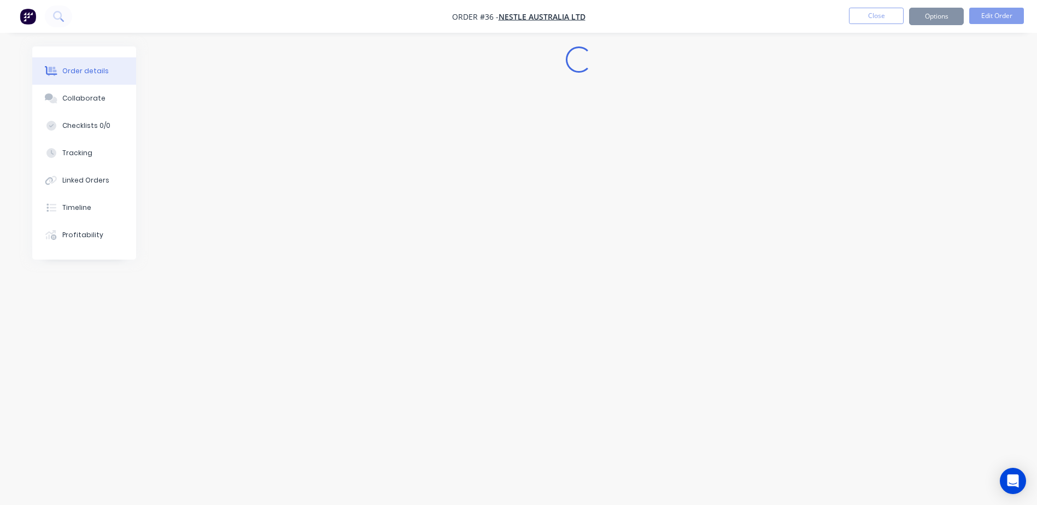
scroll to position [0, 0]
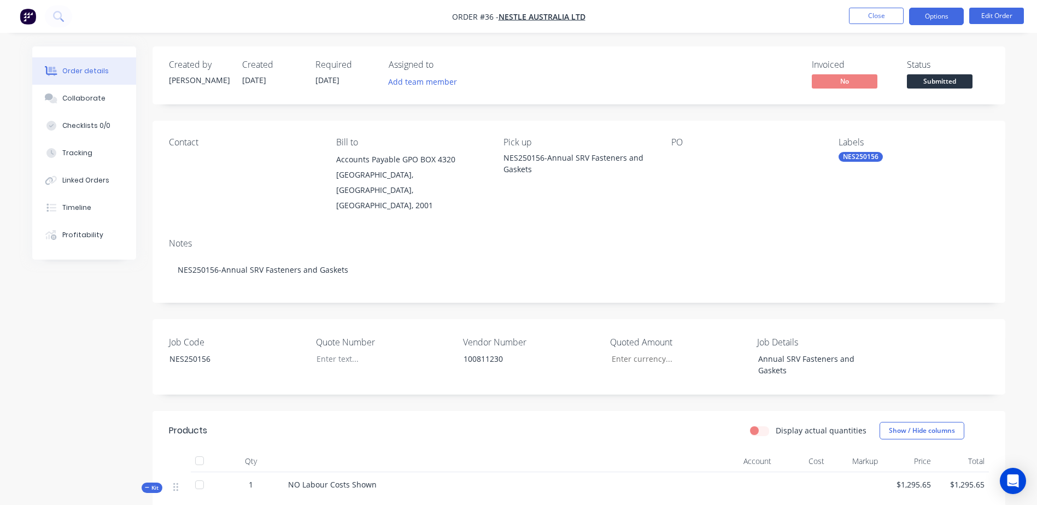
click at [944, 19] on button "Options" at bounding box center [936, 16] width 55 height 17
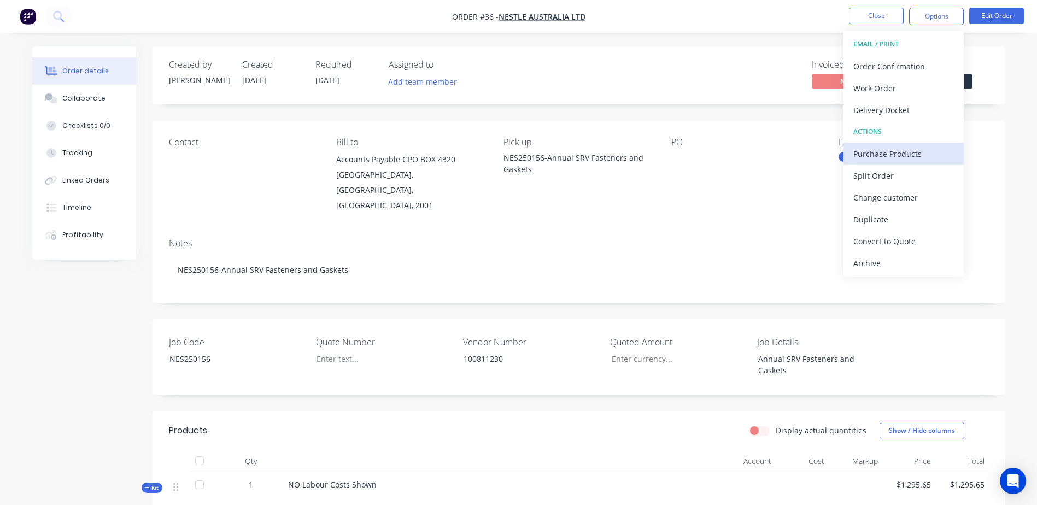
click at [940, 151] on div "Purchase Products" at bounding box center [903, 154] width 101 height 16
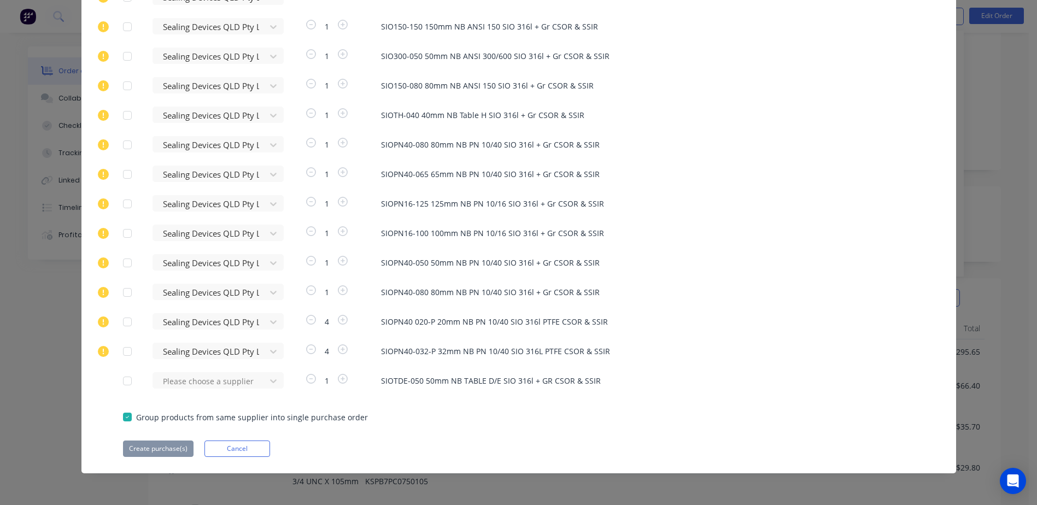
scroll to position [219, 0]
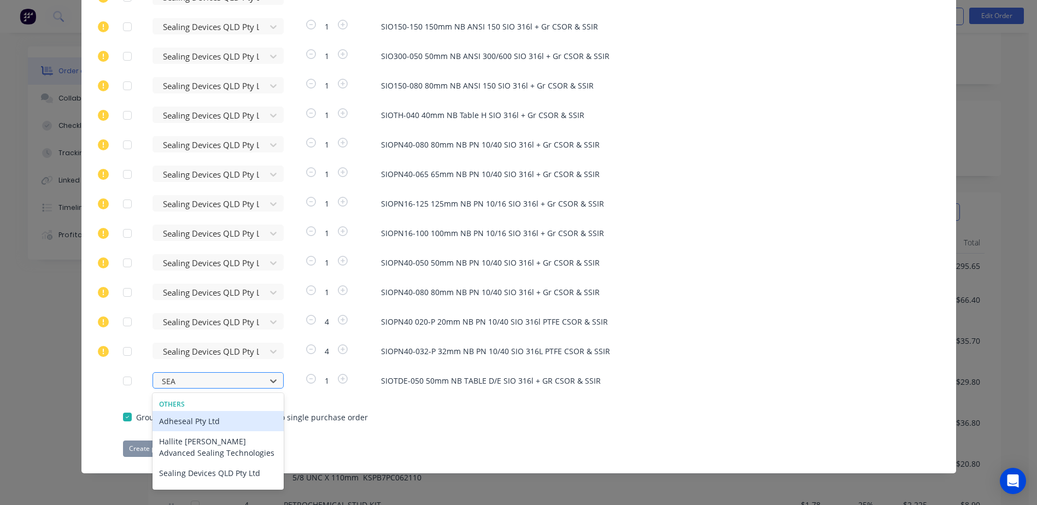
scroll to position [563, 0]
type input "SEAL"
click at [237, 475] on div "Sealing Devices QLD Pty Ltd" at bounding box center [217, 473] width 131 height 20
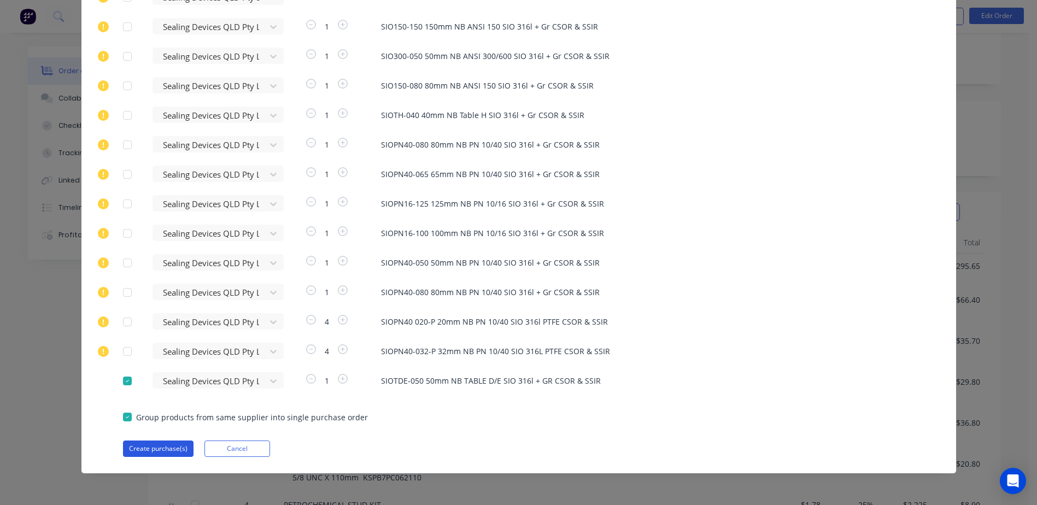
click at [150, 449] on button "Create purchase(s)" at bounding box center [158, 448] width 70 height 16
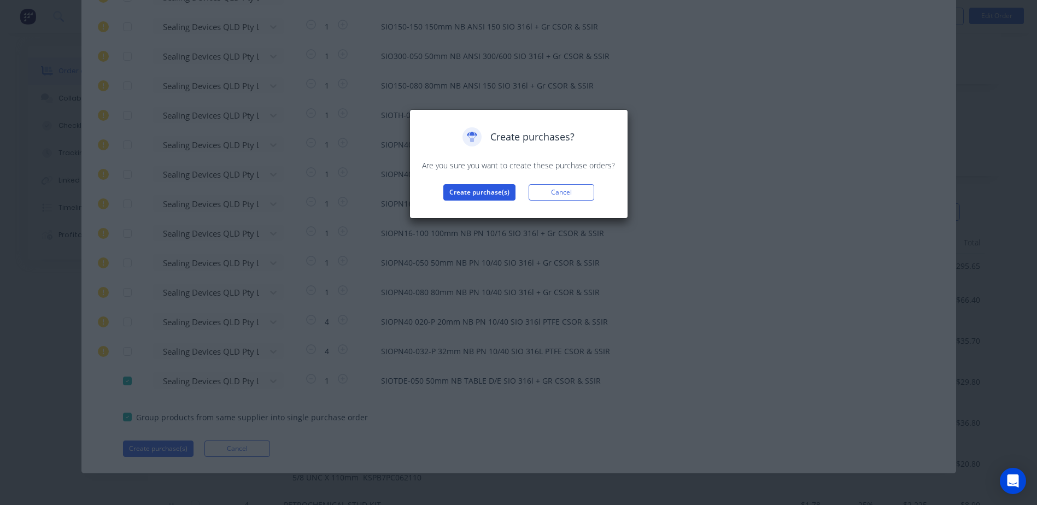
click at [484, 189] on button "Create purchase(s)" at bounding box center [479, 192] width 72 height 16
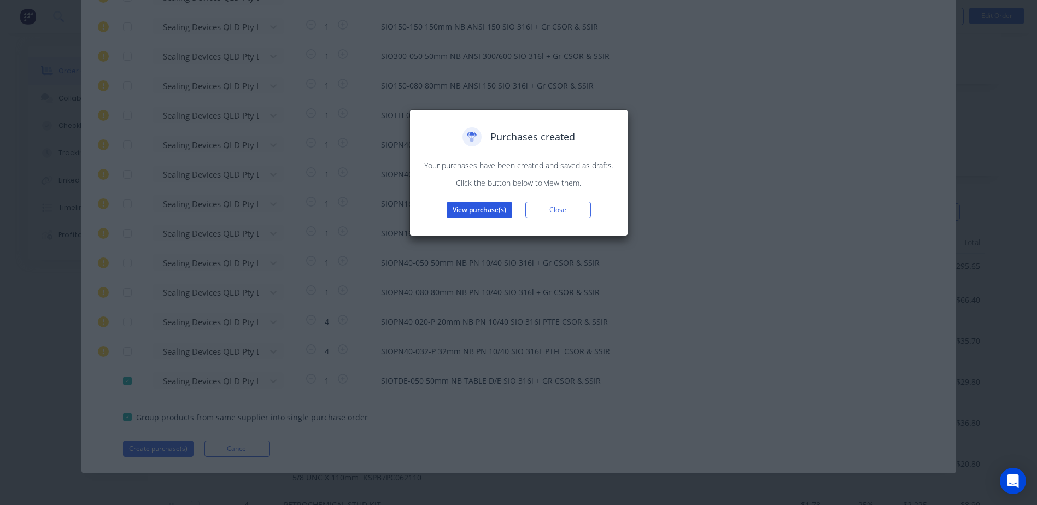
click at [477, 212] on button "View purchase(s)" at bounding box center [479, 210] width 66 height 16
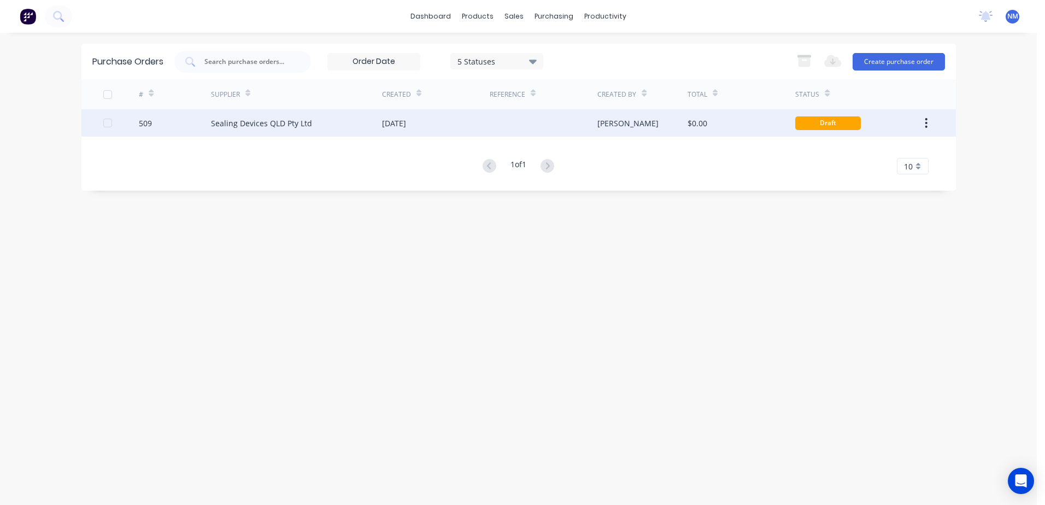
click at [755, 123] on div "$0.00" at bounding box center [741, 122] width 108 height 27
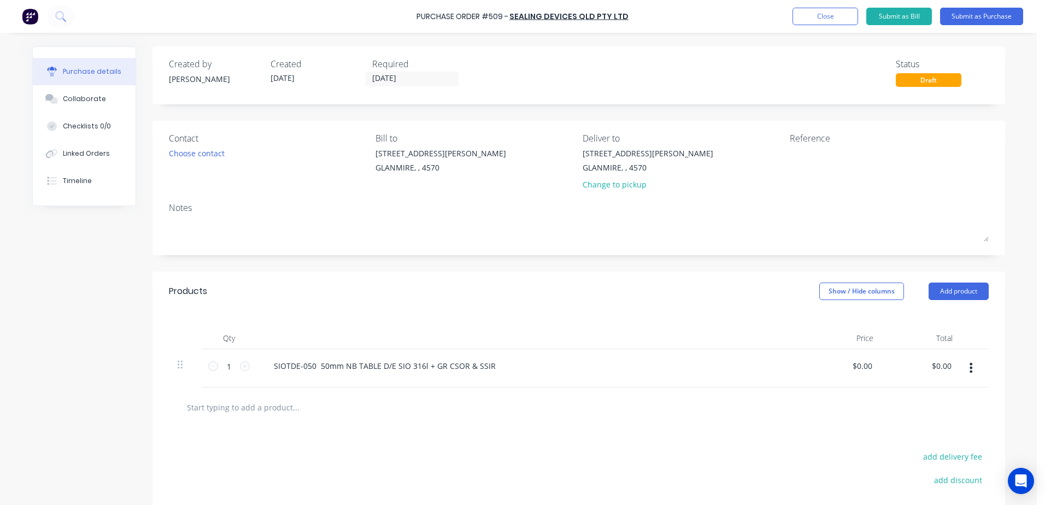
click at [839, 369] on div "$0.00 $0.00" at bounding box center [842, 368] width 79 height 38
click at [860, 375] on div "$0.00 $0.00" at bounding box center [842, 368] width 79 height 38
click at [863, 373] on input "0.0000" at bounding box center [860, 366] width 30 height 16
drag, startPoint x: 843, startPoint y: 364, endPoint x: 923, endPoint y: 360, distance: 80.4
click at [923, 360] on div "1 1 SIOTDE-050 50mm NB TABLE D/E SIO 316l + GR CSOR & SSIR 0.0000 0.0000 $0.00 …" at bounding box center [579, 368] width 820 height 38
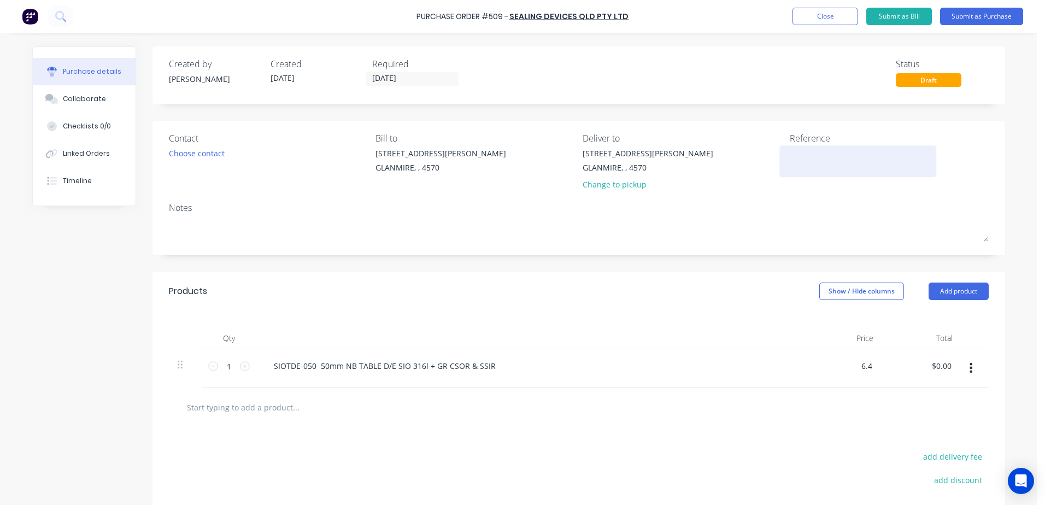
type input "$6.40"
click at [793, 151] on textarea at bounding box center [858, 160] width 137 height 25
type textarea "NES250"
type textarea "x"
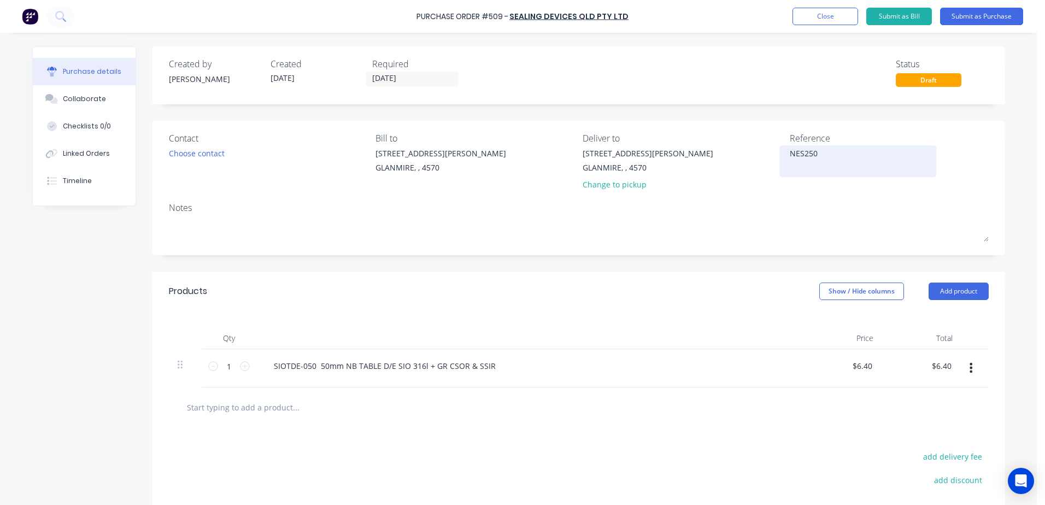
type textarea "NES2501"
type textarea "x"
type textarea "NES25015"
type textarea "x"
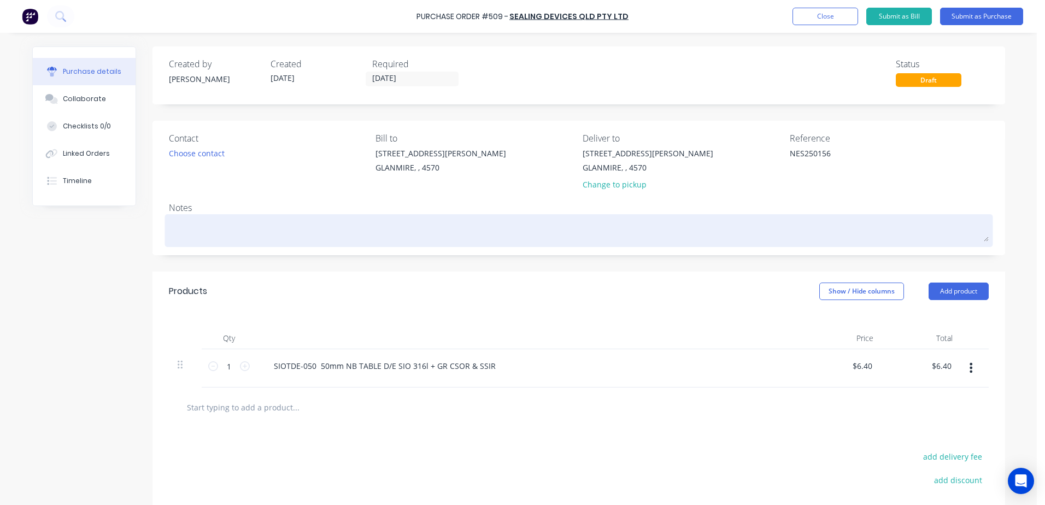
type textarea "NES250156"
type textarea "x"
type textarea "NES250156"
click at [185, 231] on textarea at bounding box center [579, 229] width 820 height 25
type textarea "x"
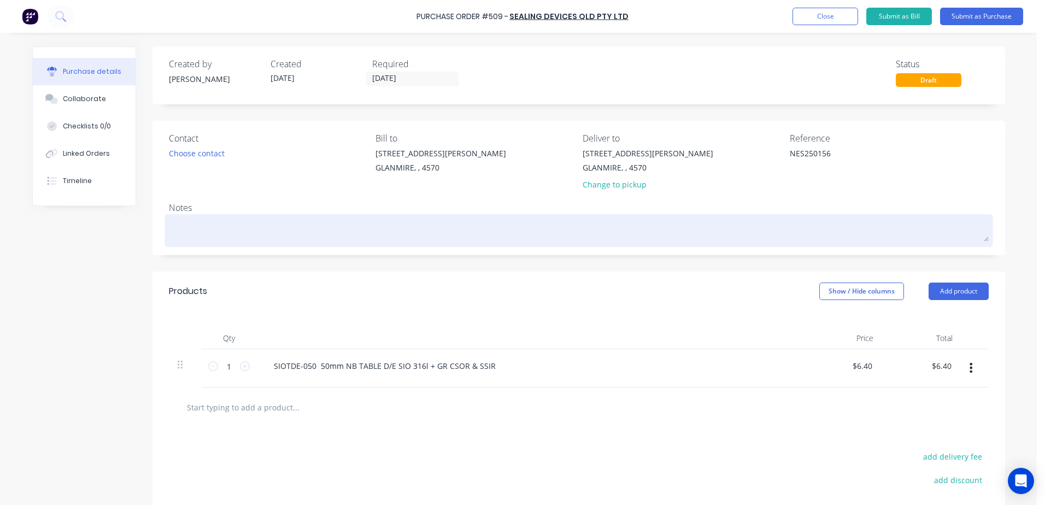
type textarea "N"
type textarea "x"
type textarea "NE"
type textarea "x"
type textarea "NES"
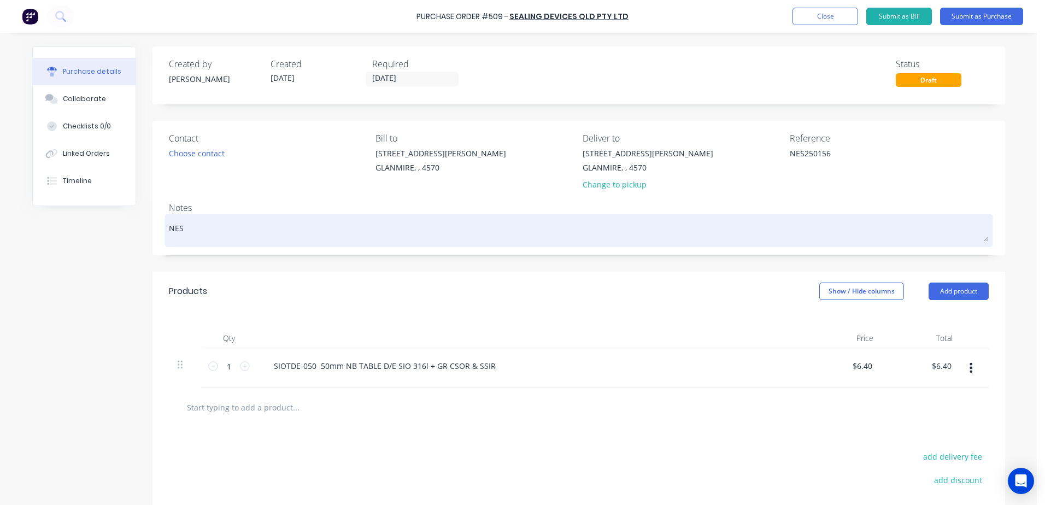
type textarea "x"
type textarea "NES2"
type textarea "x"
type textarea "NES25"
type textarea "x"
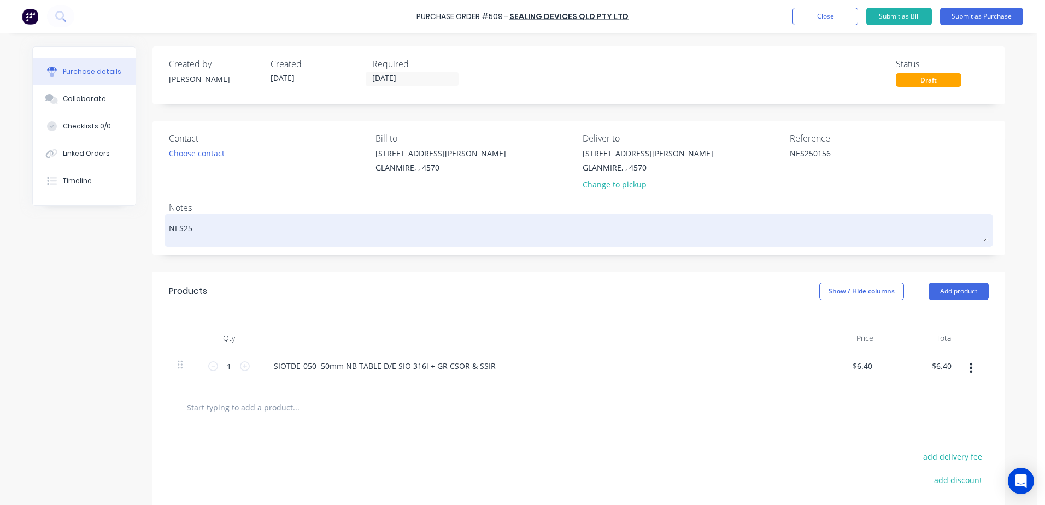
type textarea "NES250"
type textarea "x"
type textarea "NES2501"
type textarea "x"
type textarea "NES25015"
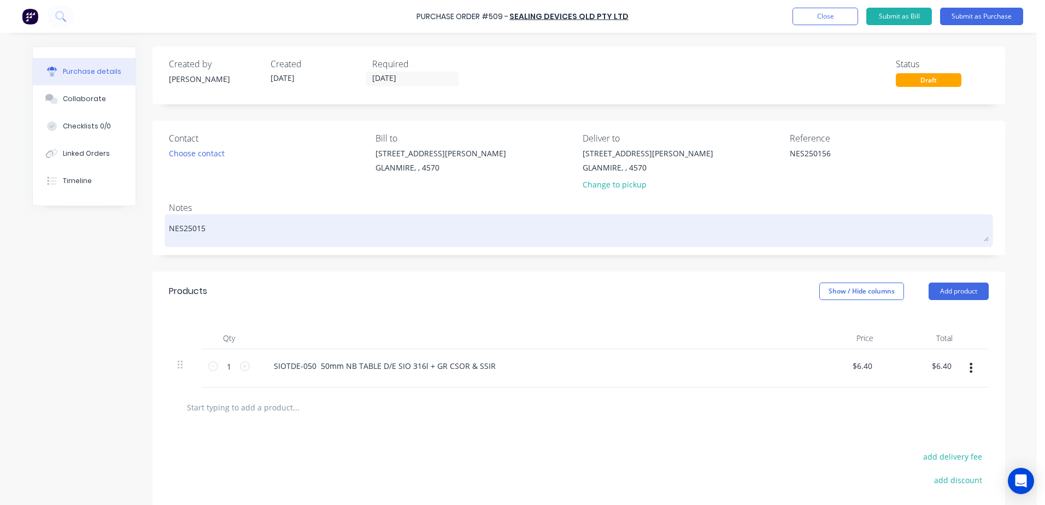
type textarea "x"
type textarea "NES250156"
type textarea "x"
type textarea "NES250156"
type textarea "x"
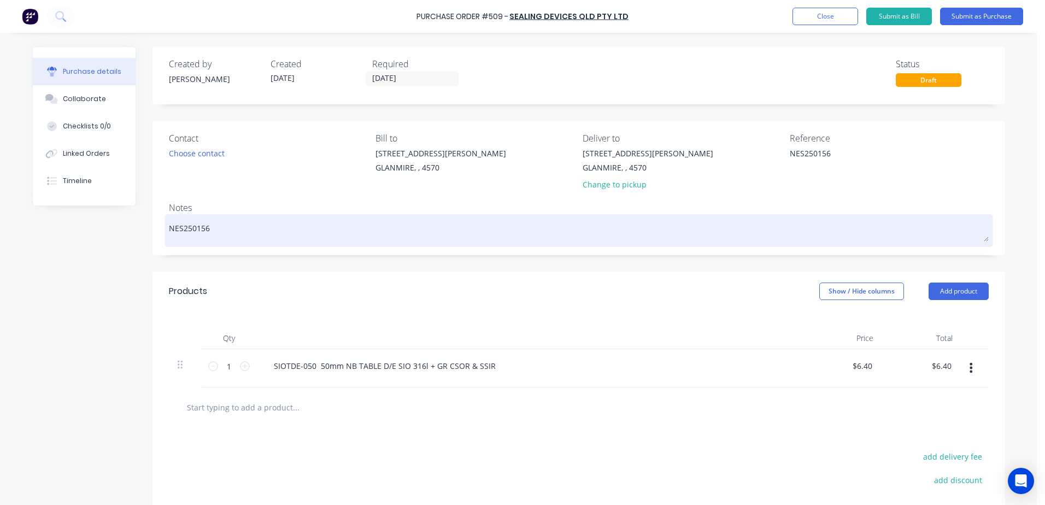
type textarea "NES250156 -"
type textarea "x"
type textarea "NES250156 -"
type textarea "x"
type textarea "NES250156 - D"
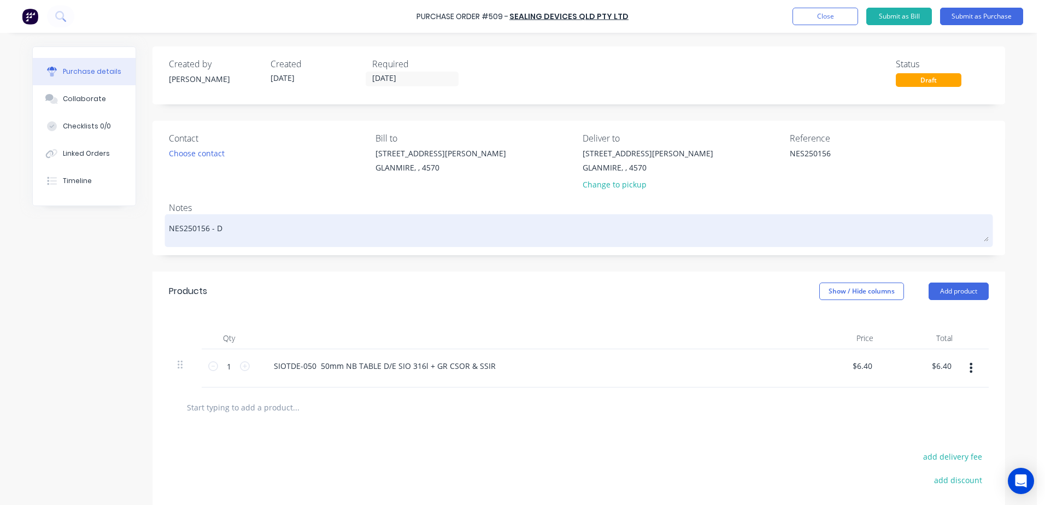
type textarea "x"
type textarea "NES250156 - DA"
type textarea "x"
type textarea "NES250156 - DAR"
type textarea "x"
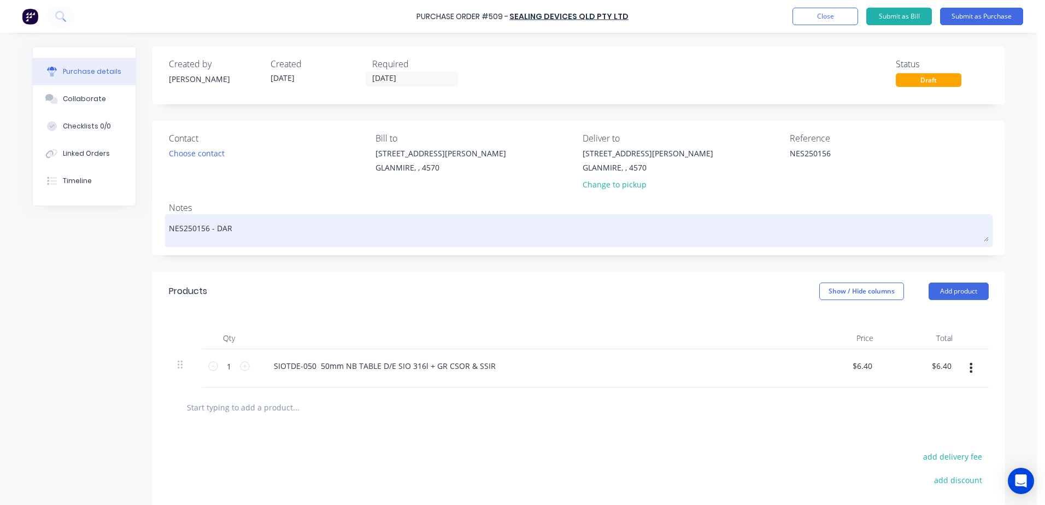
type textarea "NES250156 - DA"
type textarea "x"
type textarea "NES250156 - D"
type textarea "x"
type textarea "NES250156 -"
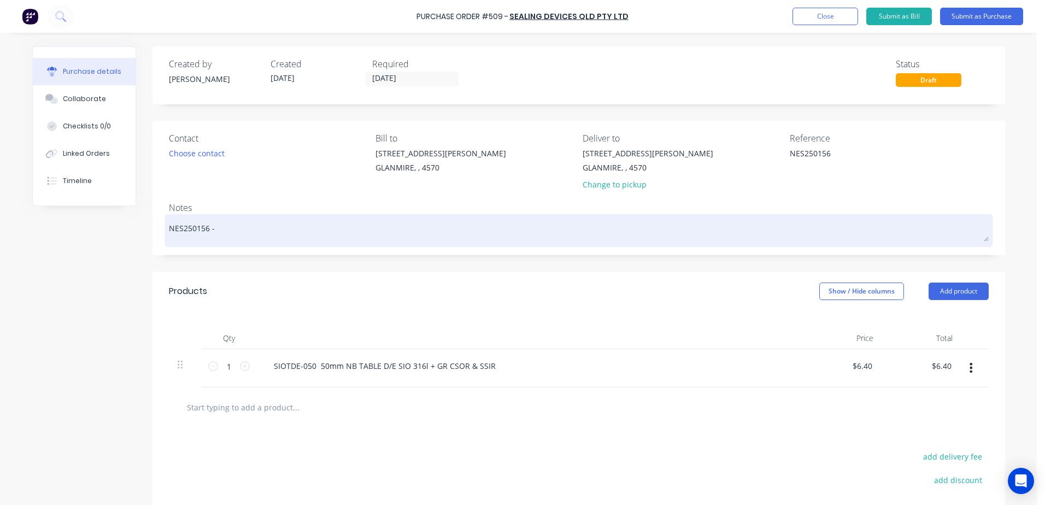
type textarea "x"
type textarea "NES250156 - d"
type textarea "x"
type textarea "NES250156 - da"
type textarea "x"
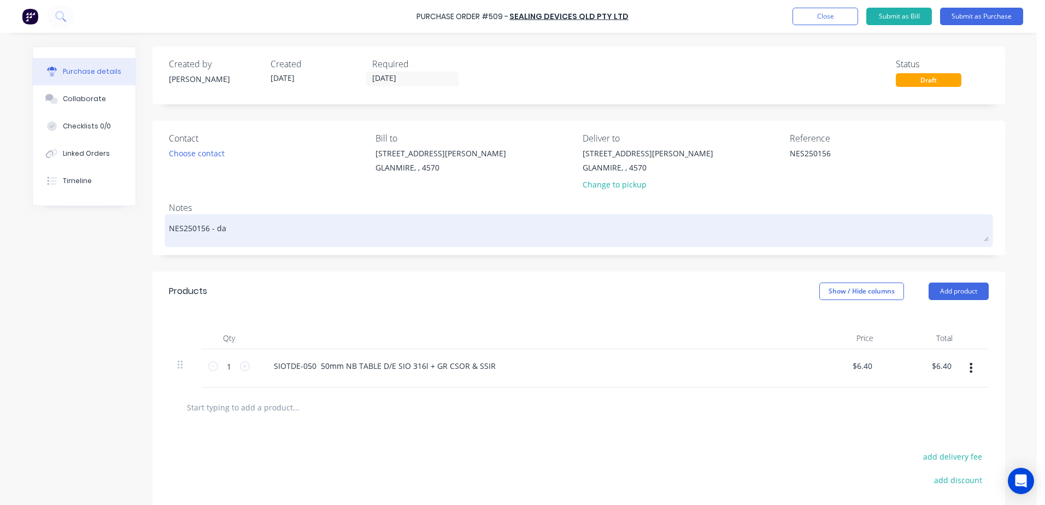
type textarea "NES250156 - dar"
type textarea "x"
type textarea "NES250156 - [PERSON_NAME]"
type textarea "x"
type textarea "NES250156 - darre"
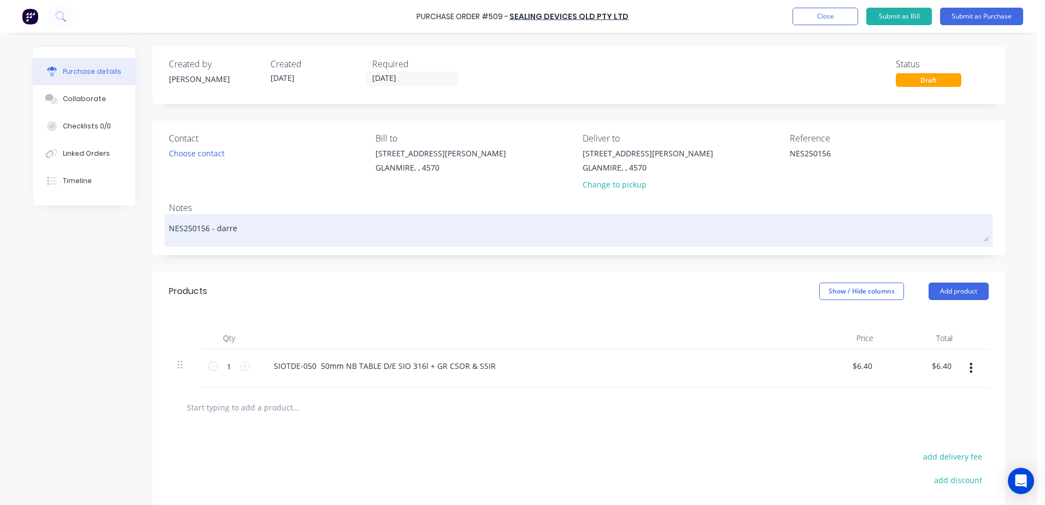
type textarea "x"
type textarea "NES250156 - [PERSON_NAME]"
type textarea "x"
type textarea "NES250156 - [PERSON_NAME]"
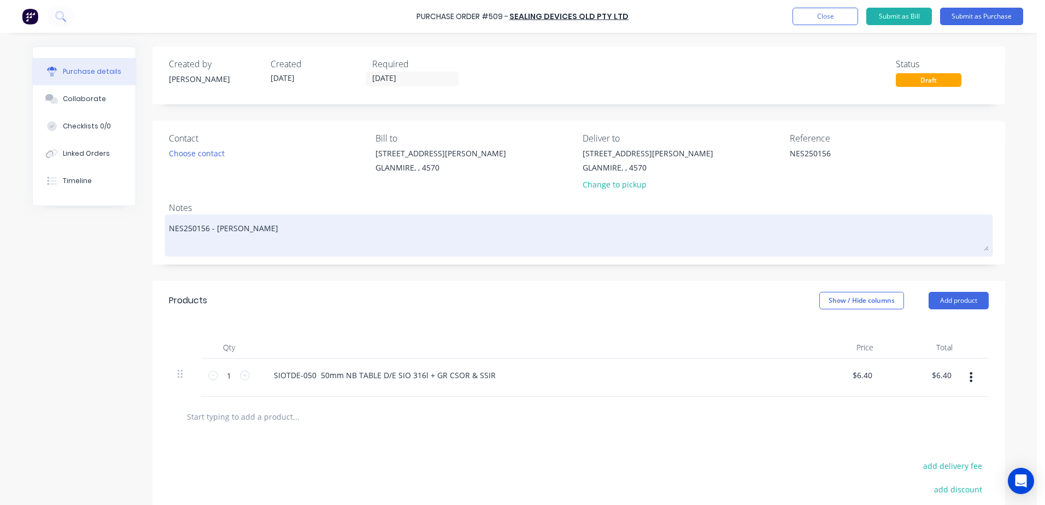
type textarea "x"
type textarea "NES250156 - [PERSON_NAME]"
type textarea "x"
type textarea "NES250156 - [PERSON_NAME]"
type textarea "x"
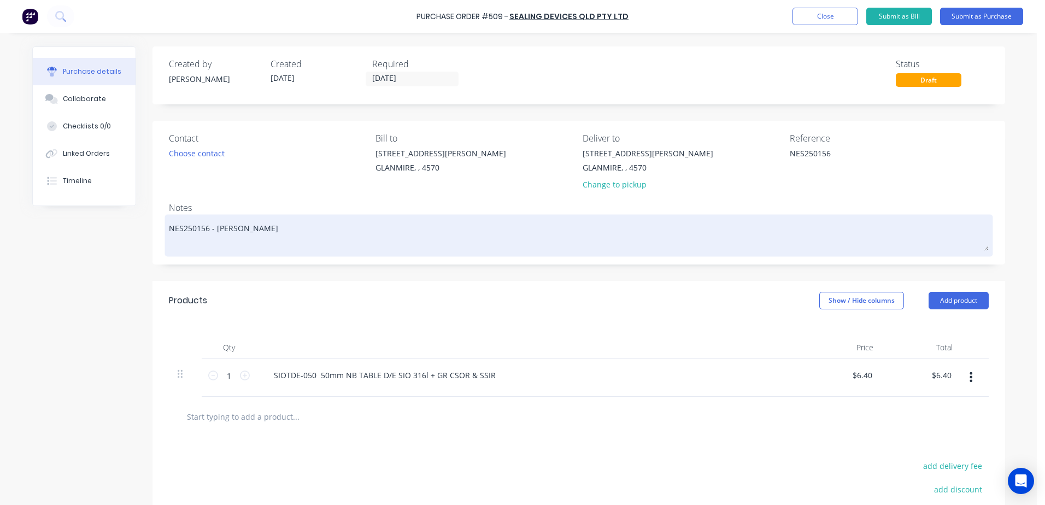
type textarea "NES250156 - [PERSON_NAME]"
type textarea "x"
type textarea "NES250156 - [PERSON_NAME] re o"
type textarea "x"
type textarea "NES250156 - [PERSON_NAME] re o/"
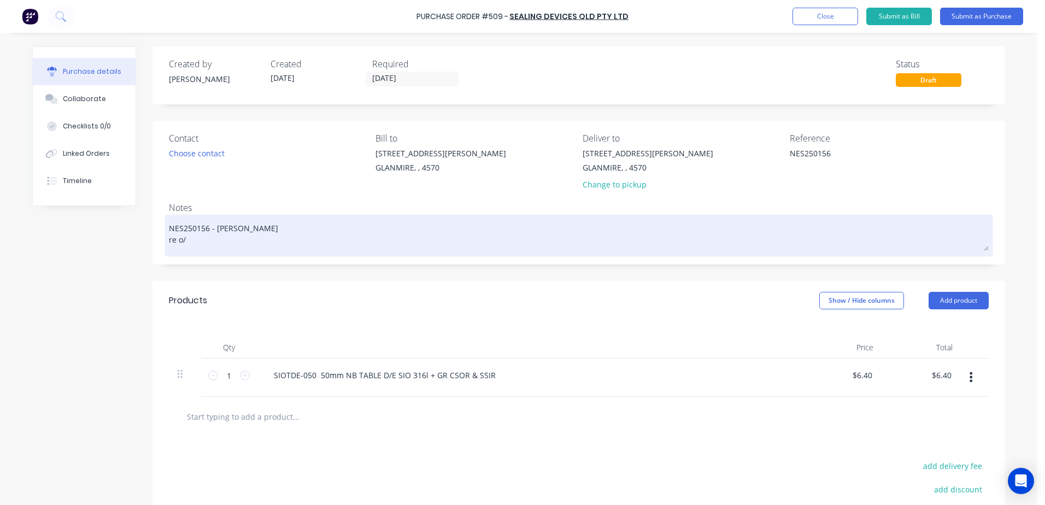
type textarea "x"
type textarea "NES250156 - [PERSON_NAME] re o/b"
type textarea "x"
type textarea "NES250156 - [PERSON_NAME] re o/b"
type textarea "x"
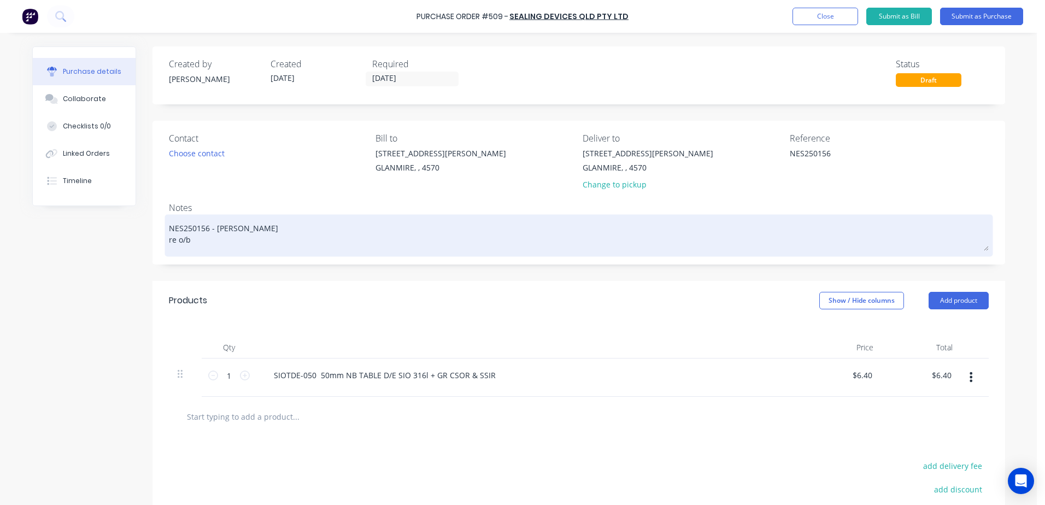
type textarea "NES250156 - [PERSON_NAME] re o/b"
type textarea "x"
type textarea "NES250156 - [PERSON_NAME] re o/"
type textarea "x"
type textarea "NES250156 - [PERSON_NAME] re o/n"
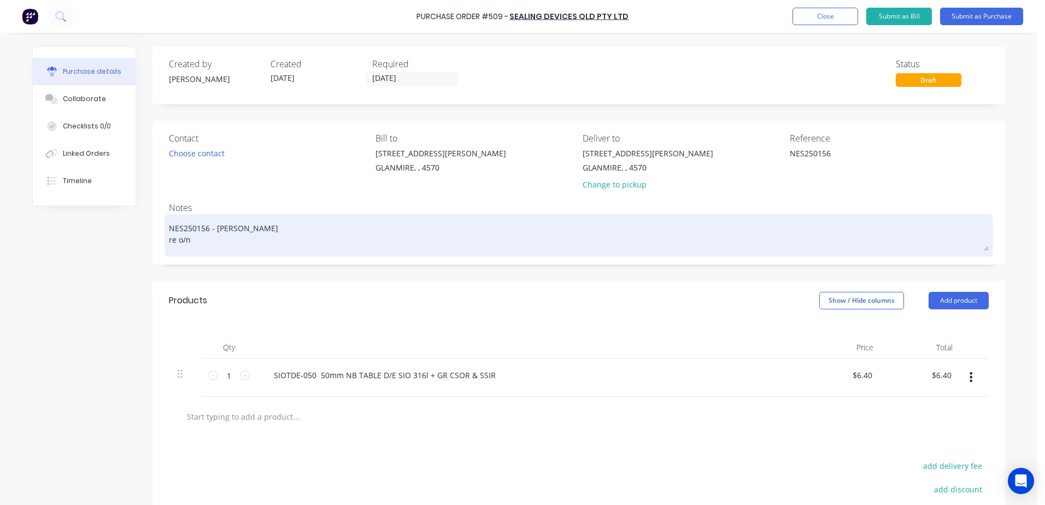
type textarea "x"
type textarea "NES250156 - [PERSON_NAME] re o/n"
type textarea "x"
type textarea "NES250156 - [PERSON_NAME] re o/n 8"
type textarea "x"
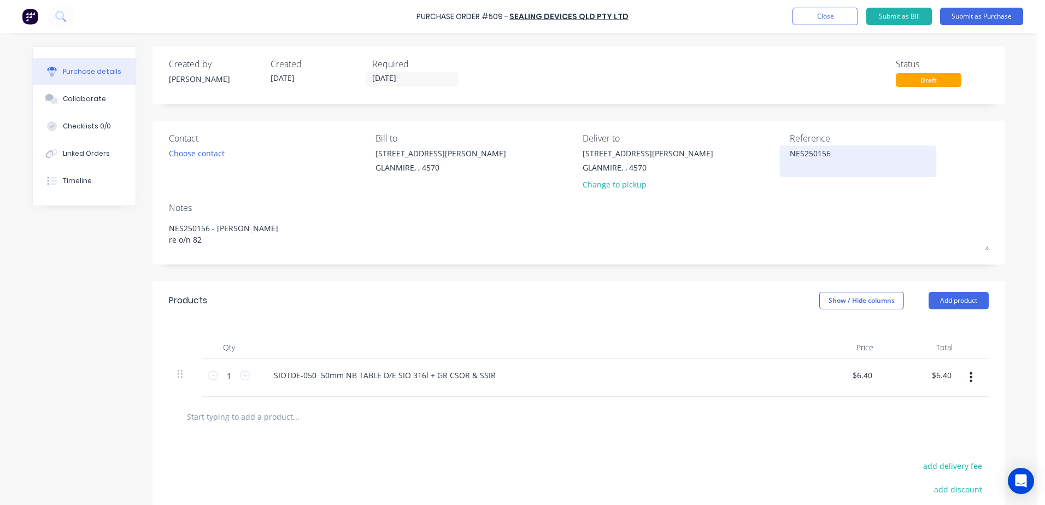
type textarea "NES250156 - [PERSON_NAME] re o/n 82"
type textarea "x"
type textarea "NES250156 - [PERSON_NAME] re o/n 82"
drag, startPoint x: 837, startPoint y: 154, endPoint x: 693, endPoint y: 161, distance: 143.3
click at [693, 161] on div "Contact Choose contact [PERSON_NAME] to [STREET_ADDRESS][PERSON_NAME] Deliver t…" at bounding box center [579, 164] width 820 height 64
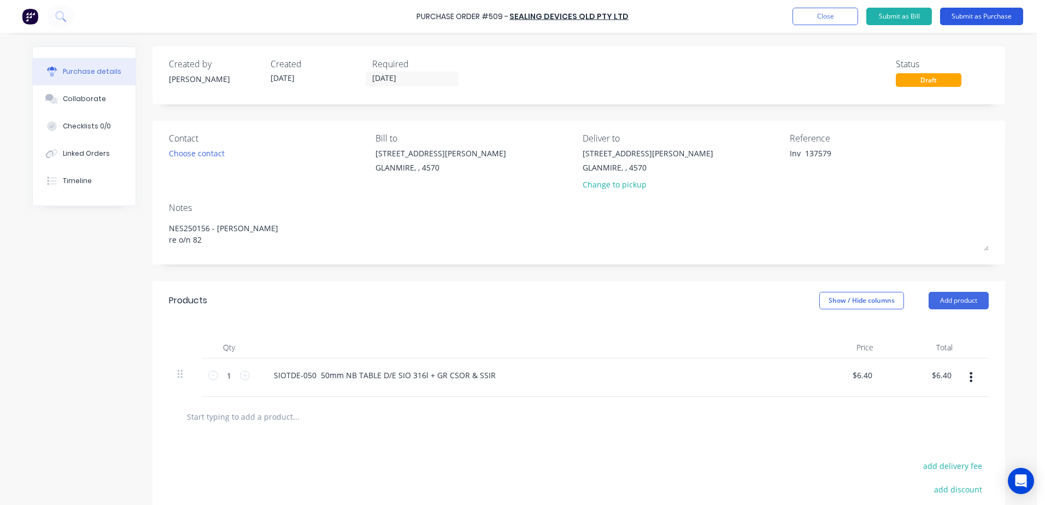
click at [973, 20] on button "Submit as Purchase" at bounding box center [981, 16] width 83 height 17
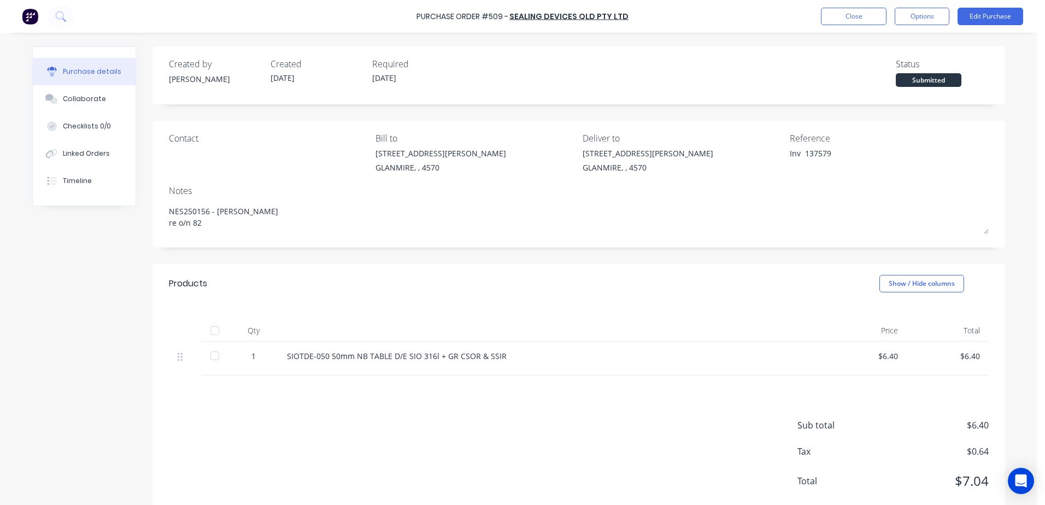
click at [215, 329] on div at bounding box center [215, 331] width 22 height 22
click at [861, 20] on button "Close" at bounding box center [854, 16] width 66 height 17
